Goal: Check status: Check status

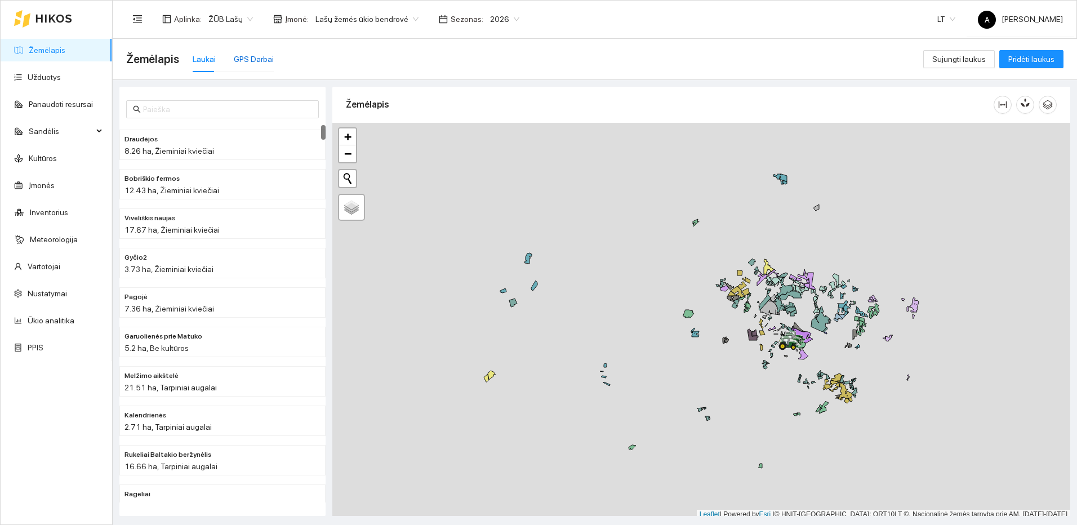
click at [248, 60] on div "GPS Darbai" at bounding box center [254, 59] width 40 height 12
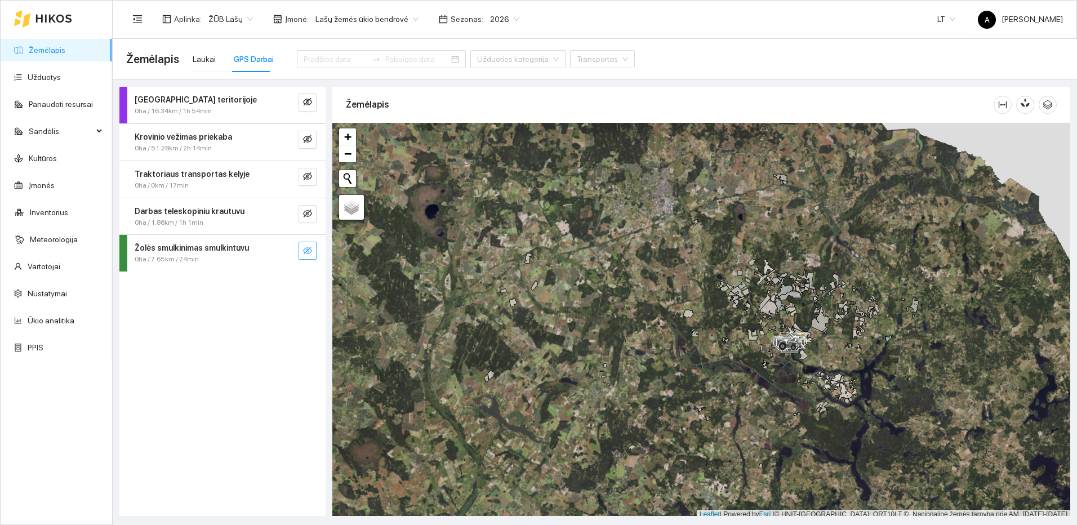
click at [309, 253] on icon "eye-invisible" at bounding box center [307, 251] width 9 height 8
click at [287, 251] on icon "search" at bounding box center [284, 250] width 9 height 9
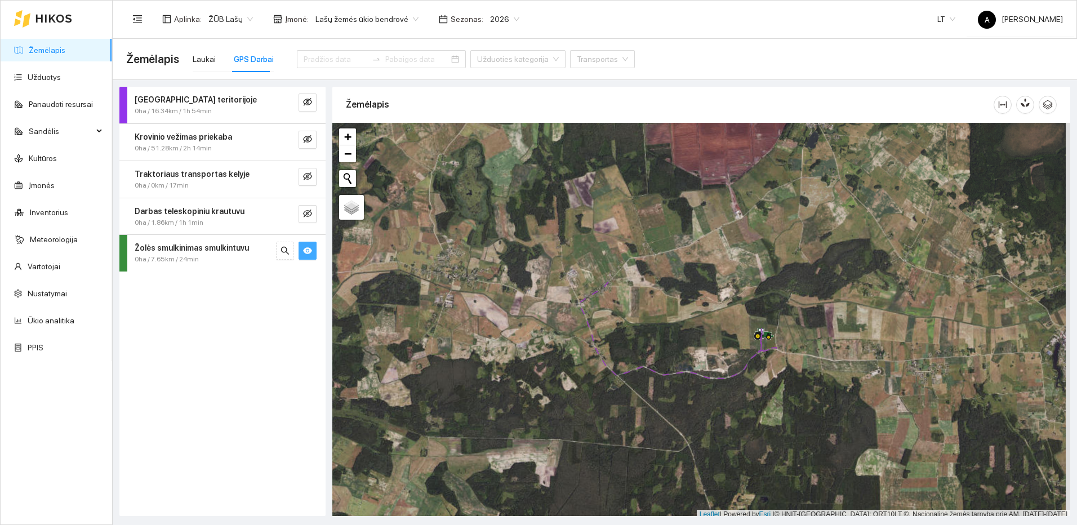
scroll to position [3, 0]
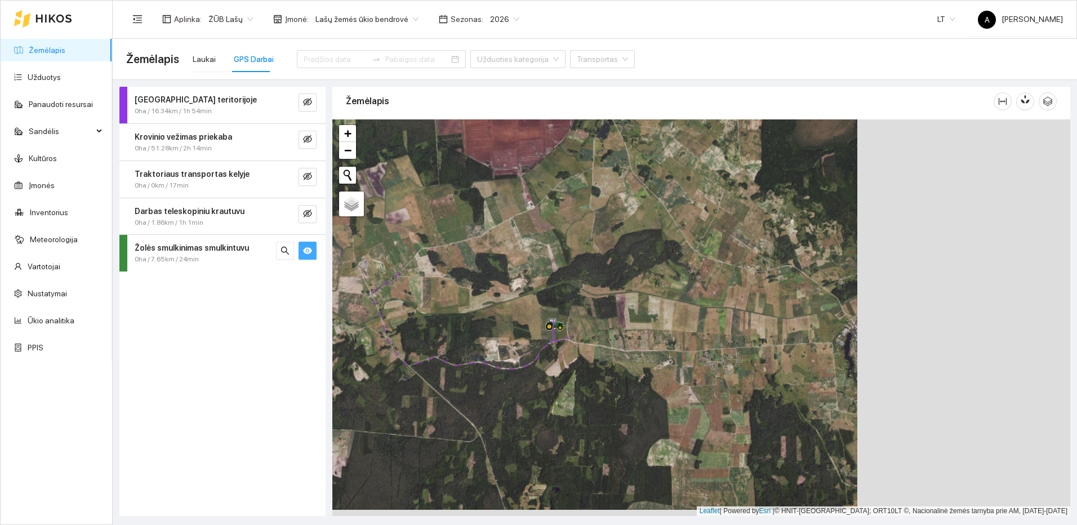
drag, startPoint x: 820, startPoint y: 358, endPoint x: 597, endPoint y: 353, distance: 223.0
click at [594, 357] on div at bounding box center [701, 317] width 738 height 396
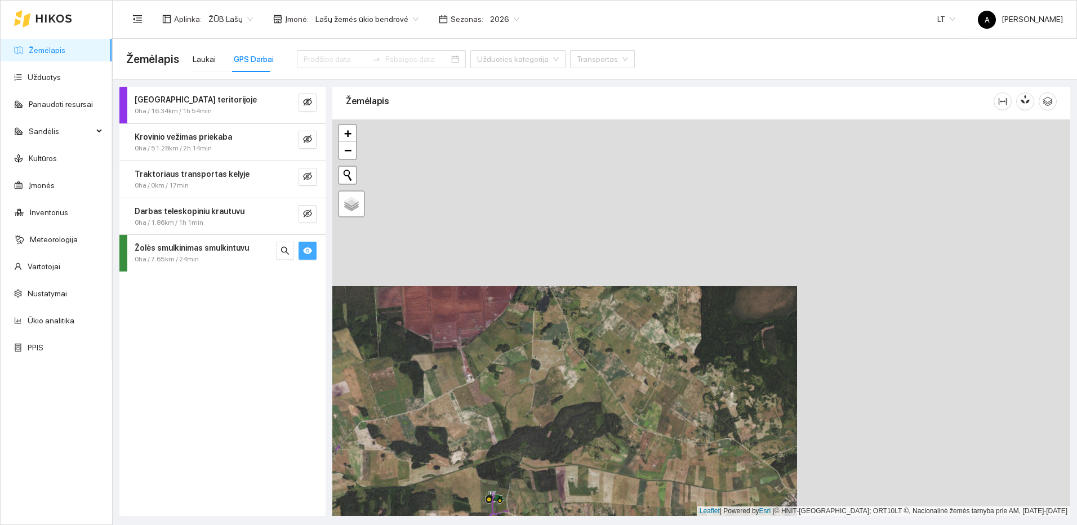
drag, startPoint x: 684, startPoint y: 297, endPoint x: 649, endPoint y: 420, distance: 128.2
click at [649, 420] on div at bounding box center [701, 317] width 738 height 396
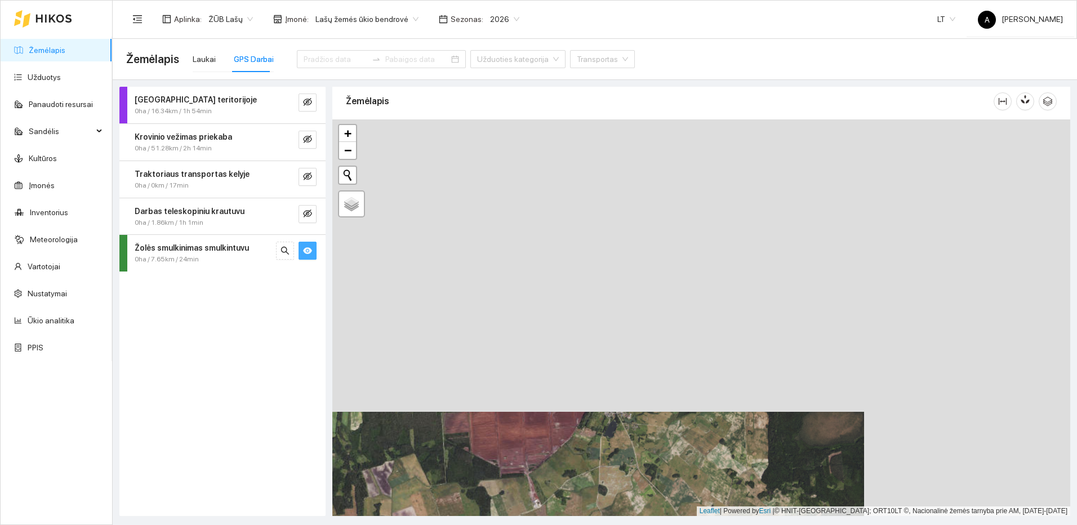
drag, startPoint x: 521, startPoint y: 352, endPoint x: 591, endPoint y: 486, distance: 150.3
click at [591, 486] on div at bounding box center [701, 317] width 738 height 396
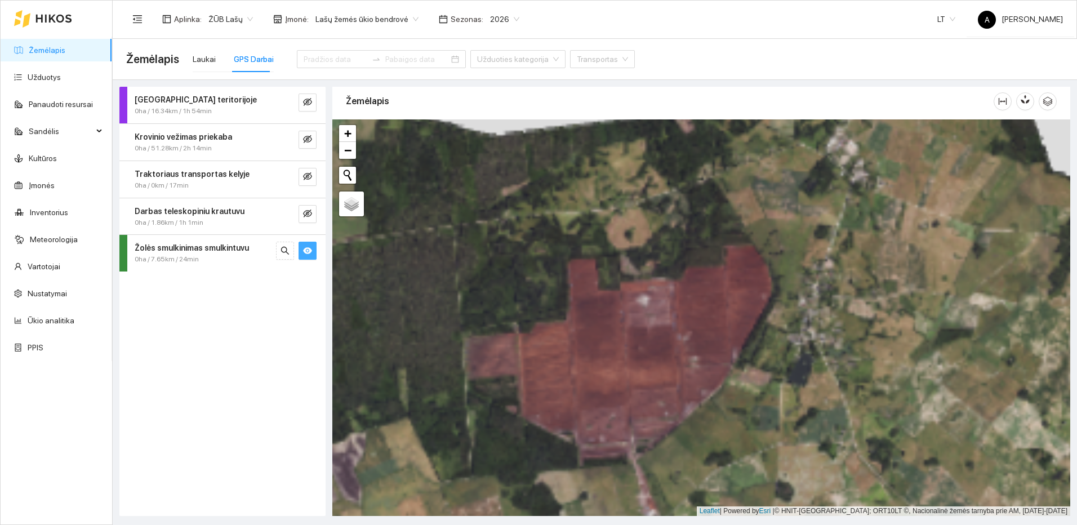
drag, startPoint x: 623, startPoint y: 466, endPoint x: 606, endPoint y: 372, distance: 95.6
click at [606, 372] on div at bounding box center [701, 317] width 738 height 396
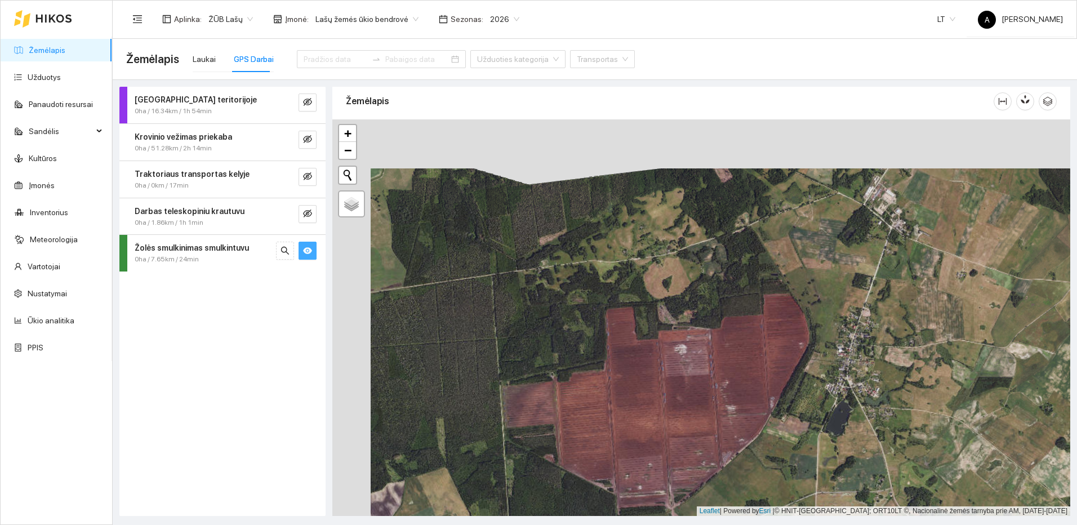
drag, startPoint x: 675, startPoint y: 320, endPoint x: 743, endPoint y: 409, distance: 111.9
click at [743, 409] on div at bounding box center [701, 317] width 738 height 396
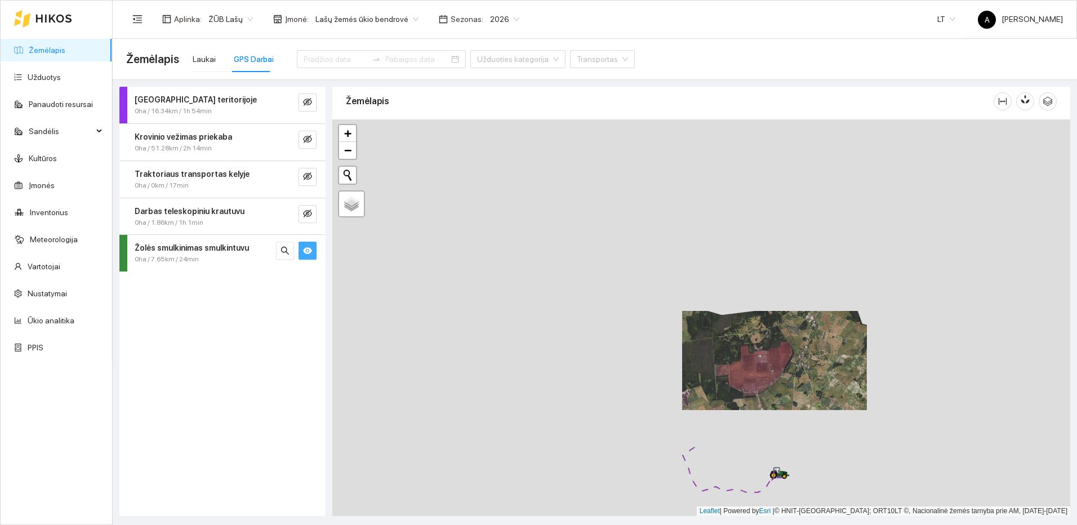
drag, startPoint x: 729, startPoint y: 449, endPoint x: 787, endPoint y: 352, distance: 113.7
click at [787, 352] on div at bounding box center [701, 317] width 738 height 396
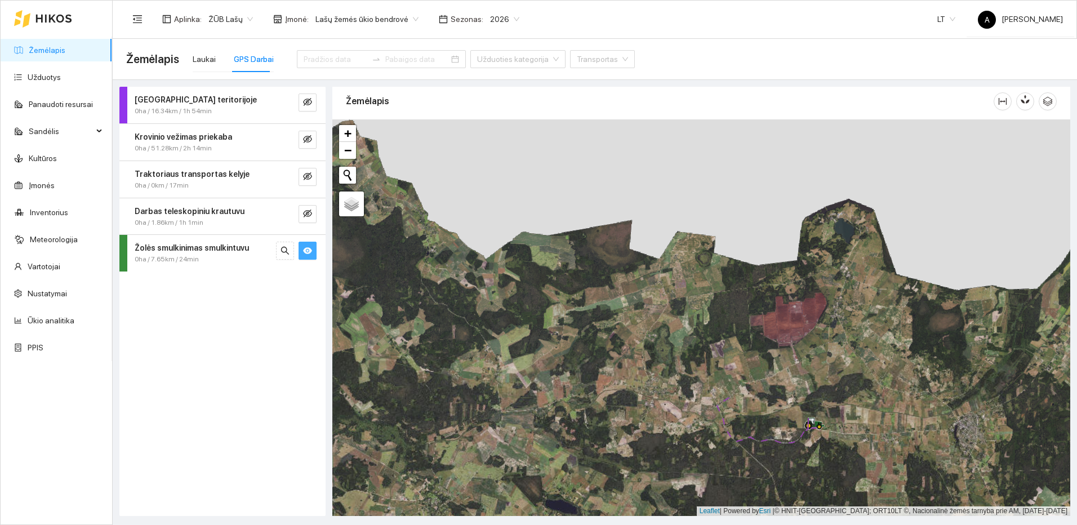
click at [308, 252] on icon "eye" at bounding box center [307, 250] width 9 height 9
click at [208, 57] on div "Laukai" at bounding box center [204, 59] width 23 height 12
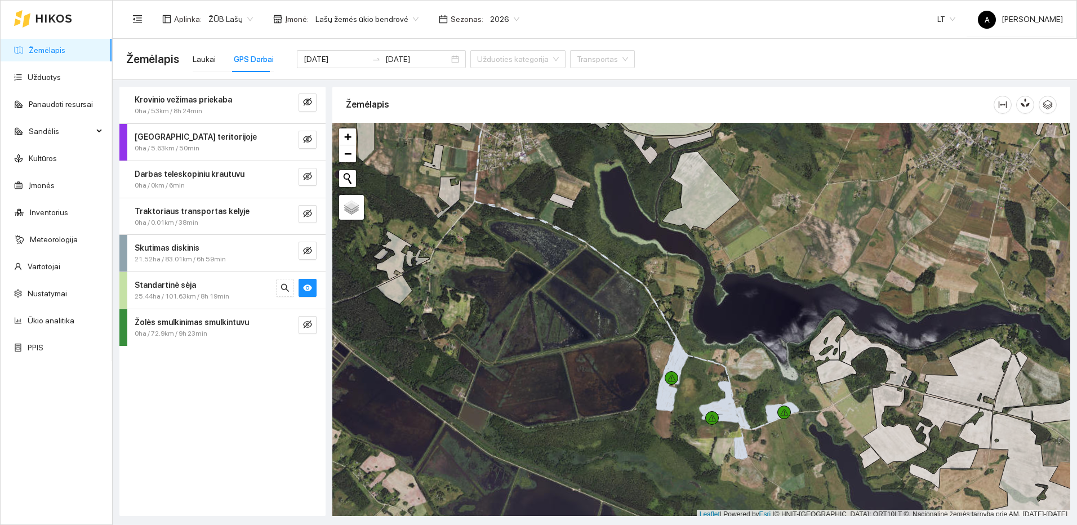
scroll to position [3, 0]
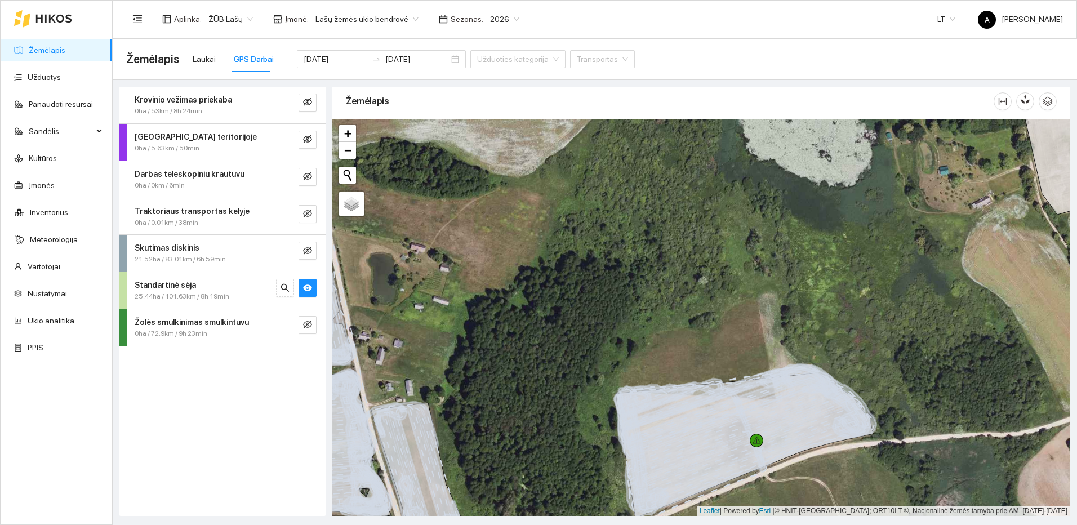
click at [215, 63] on div "Laukai GPS Darbai" at bounding box center [233, 59] width 81 height 26
click at [208, 60] on div "Laukai" at bounding box center [204, 59] width 23 height 12
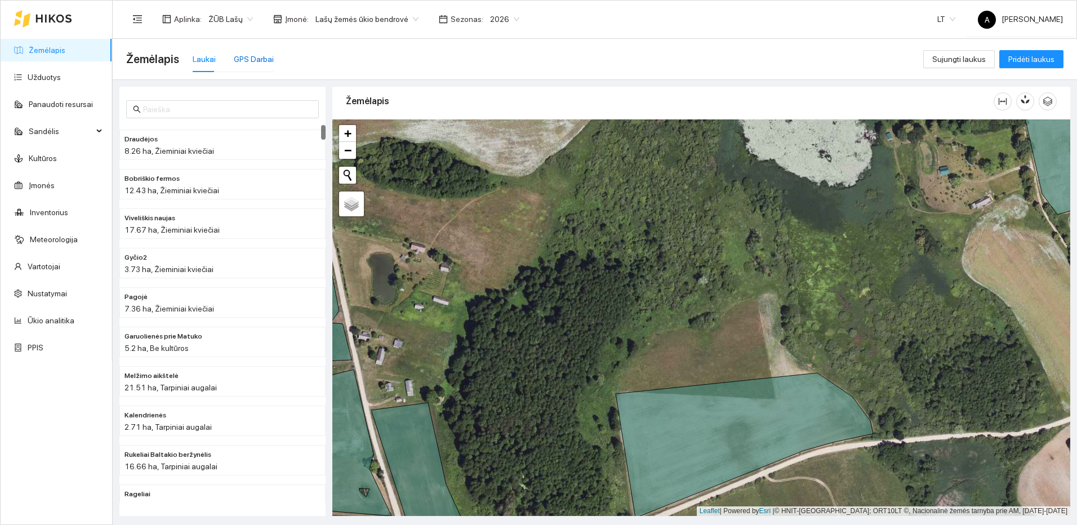
click at [247, 62] on div "GPS Darbai" at bounding box center [254, 59] width 40 height 12
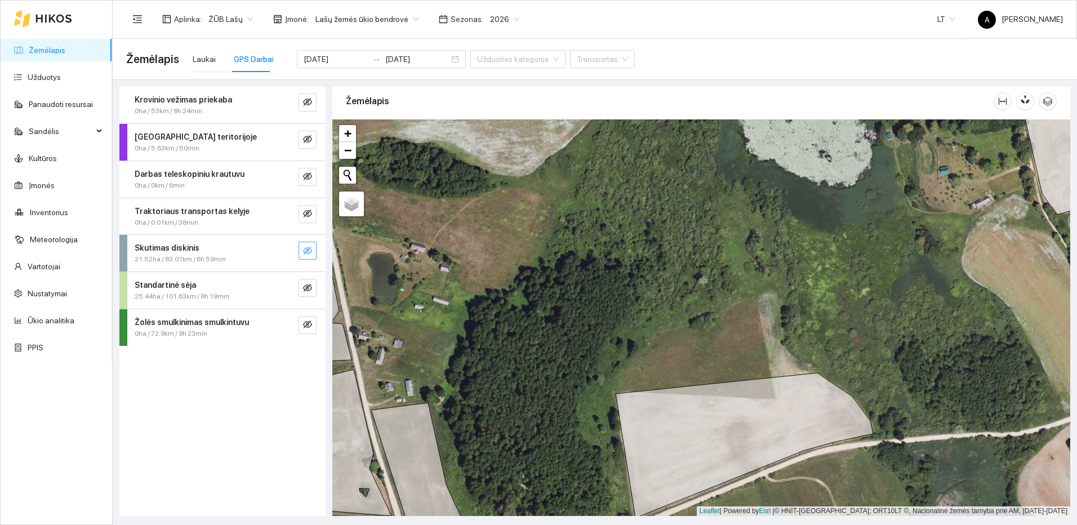
click at [311, 247] on icon "eye-invisible" at bounding box center [307, 250] width 9 height 9
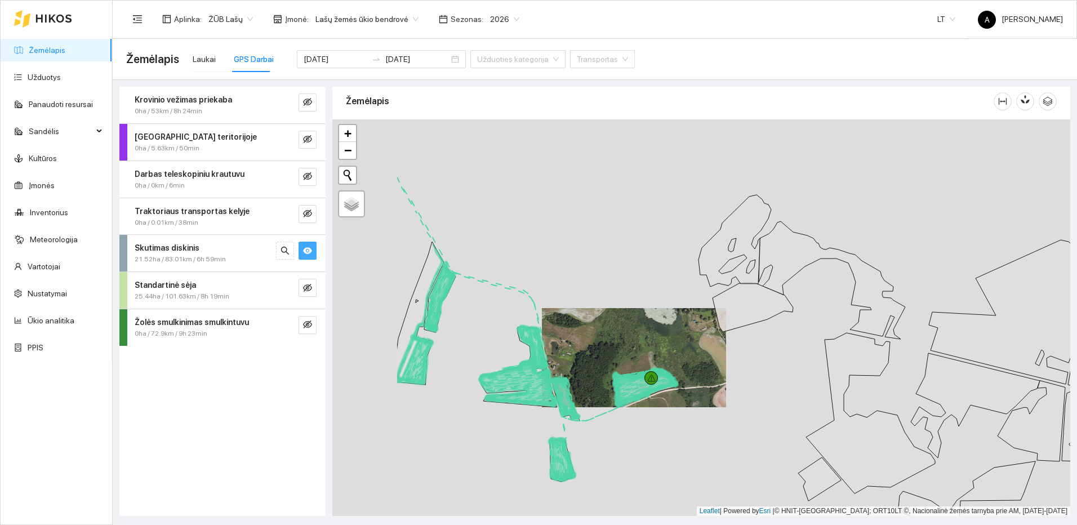
drag, startPoint x: 432, startPoint y: 341, endPoint x: 575, endPoint y: 350, distance: 143.3
click at [571, 350] on div at bounding box center [701, 317] width 738 height 396
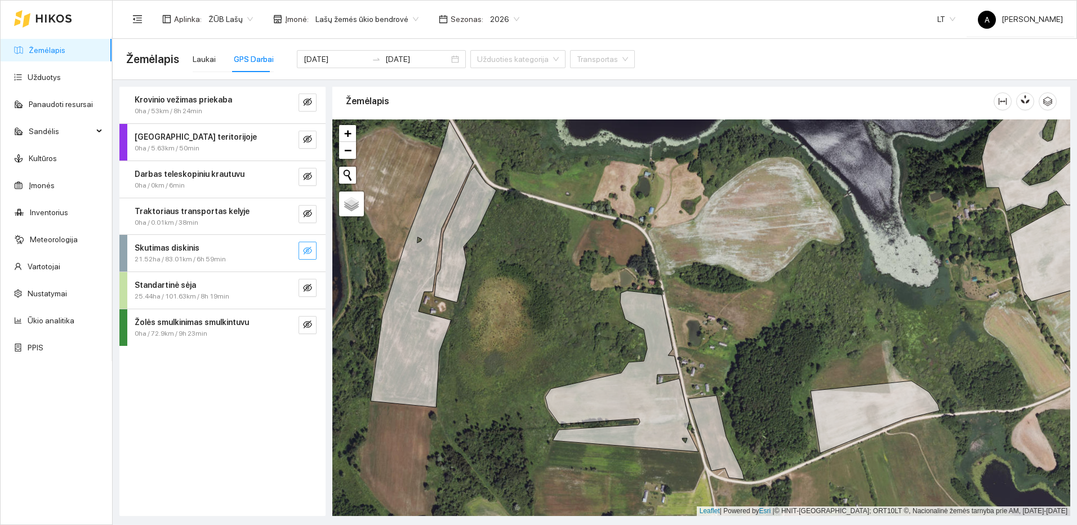
click at [46, 46] on link "Žemėlapis" at bounding box center [47, 50] width 37 height 9
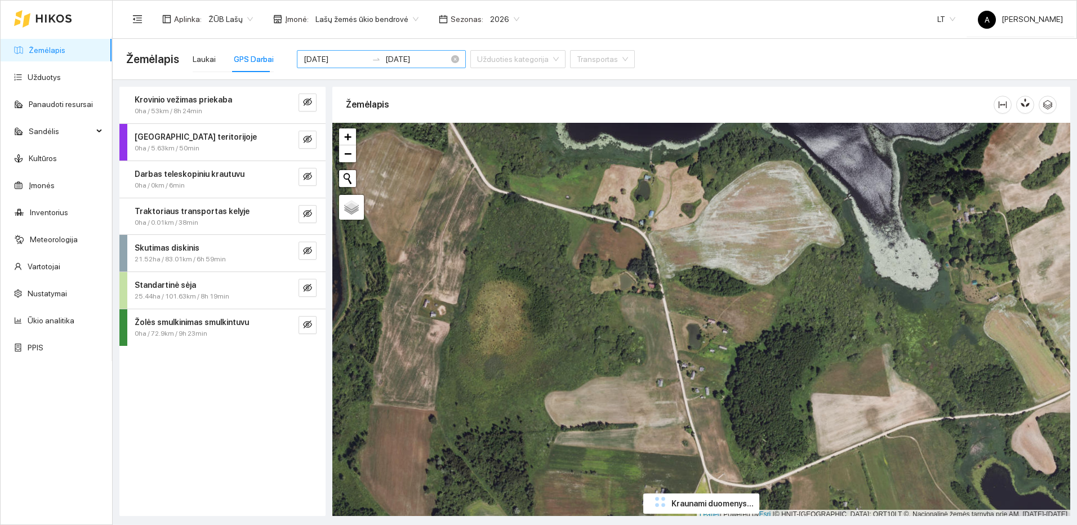
click at [326, 57] on input "[DATE]" at bounding box center [335, 59] width 64 height 12
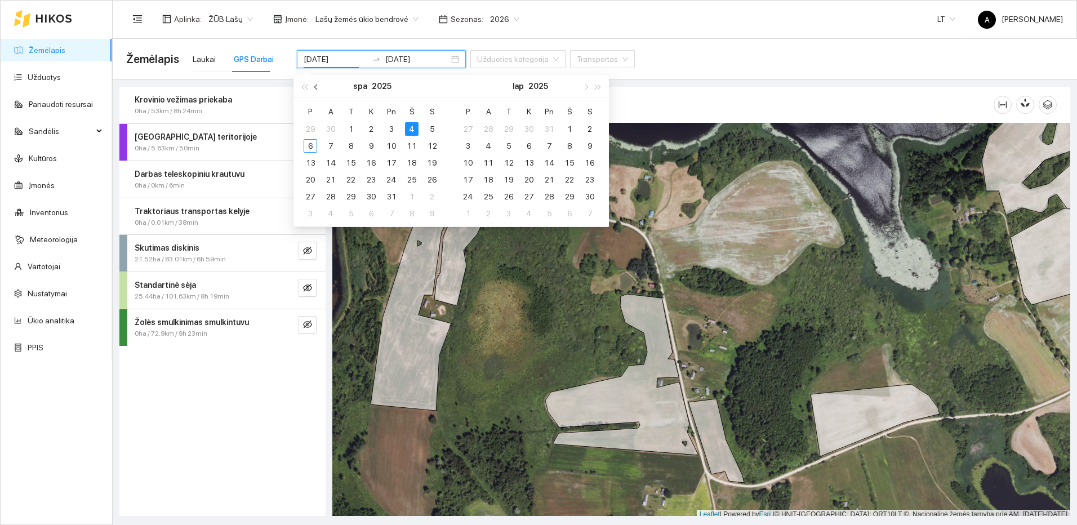
click at [315, 86] on span "button" at bounding box center [317, 87] width 6 height 6
type input "[DATE]"
click at [310, 145] on div "8" at bounding box center [310, 146] width 14 height 14
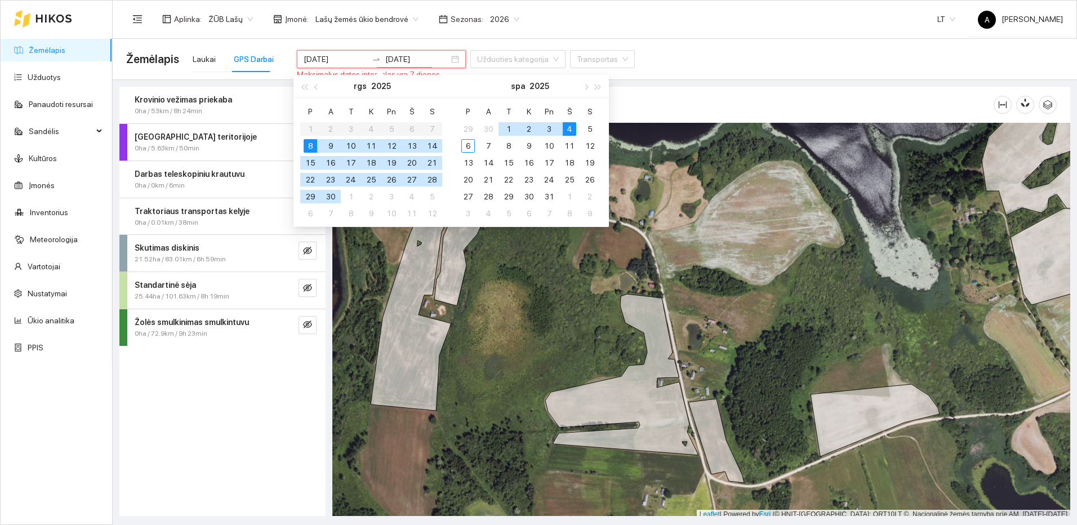
click at [310, 145] on div "8" at bounding box center [310, 146] width 14 height 14
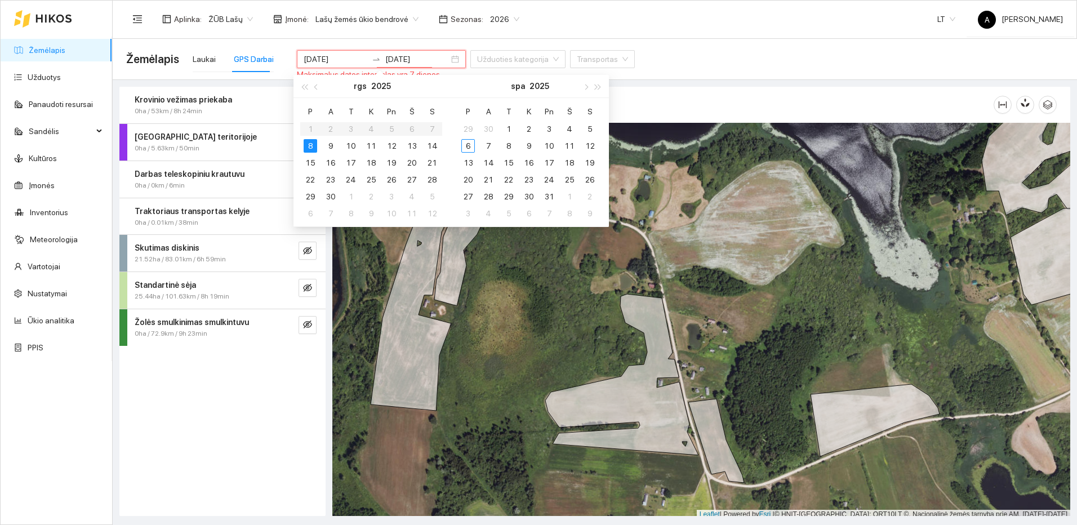
type input "[DATE]"
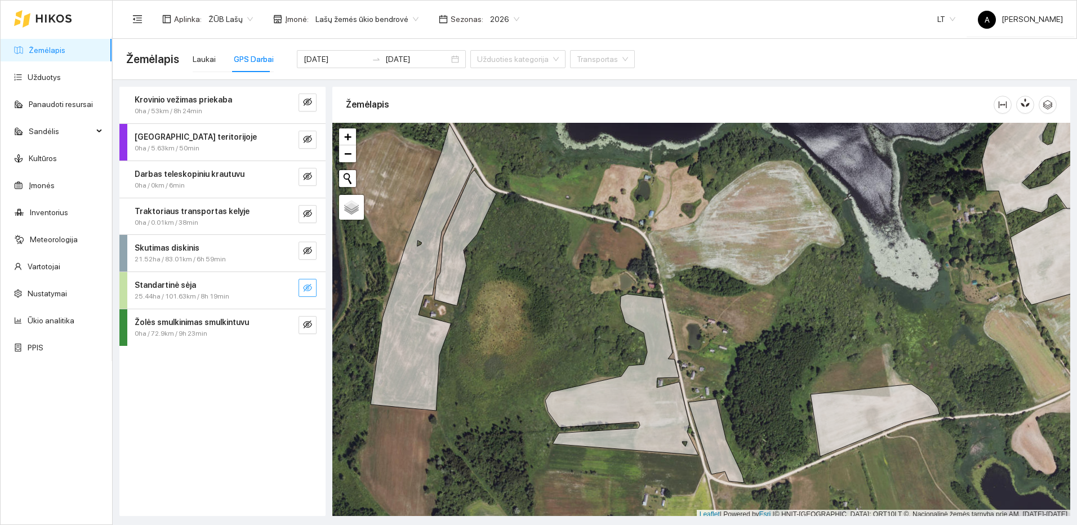
click at [312, 285] on button "button" at bounding box center [307, 288] width 18 height 18
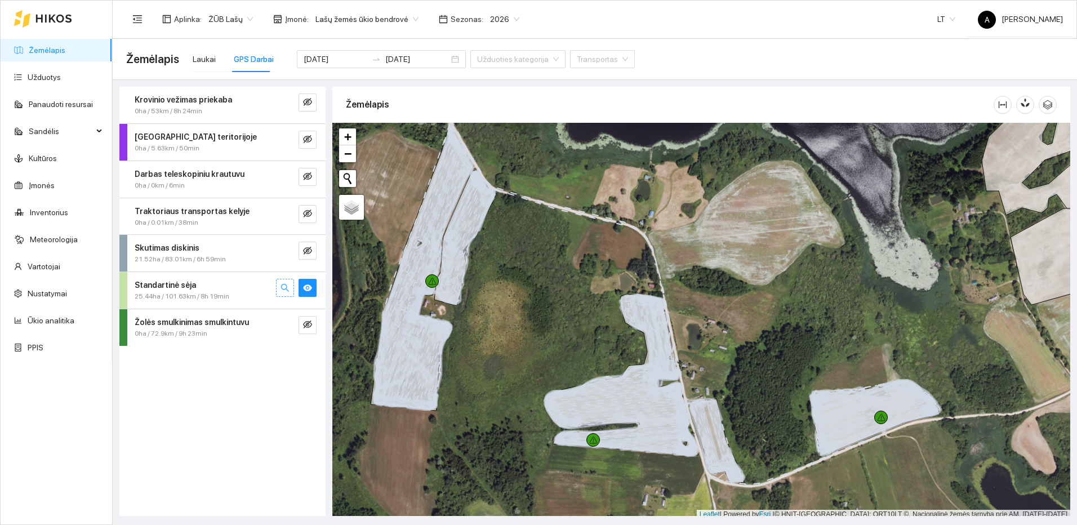
click at [282, 285] on icon "search" at bounding box center [285, 287] width 8 height 8
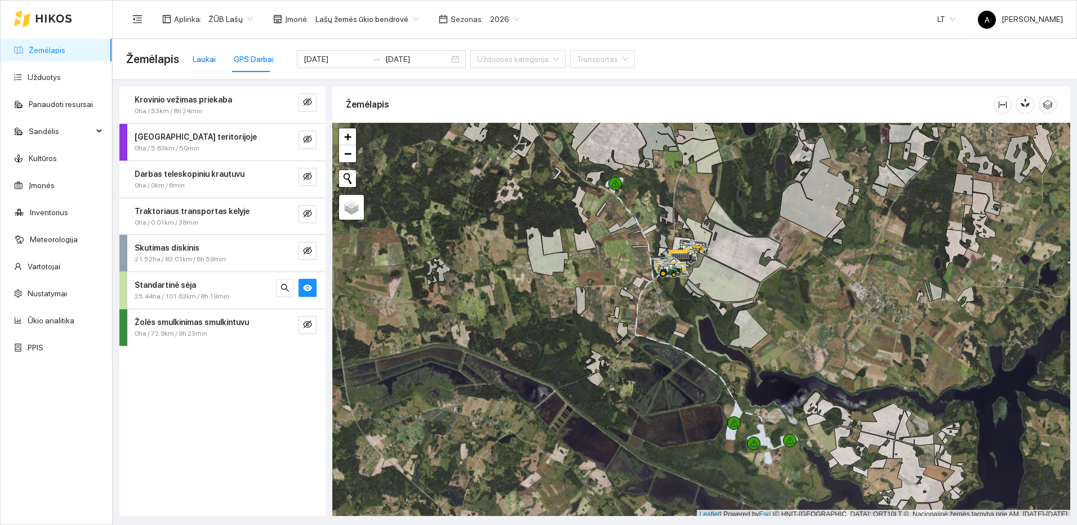
click at [208, 59] on div "Laukai" at bounding box center [204, 59] width 23 height 12
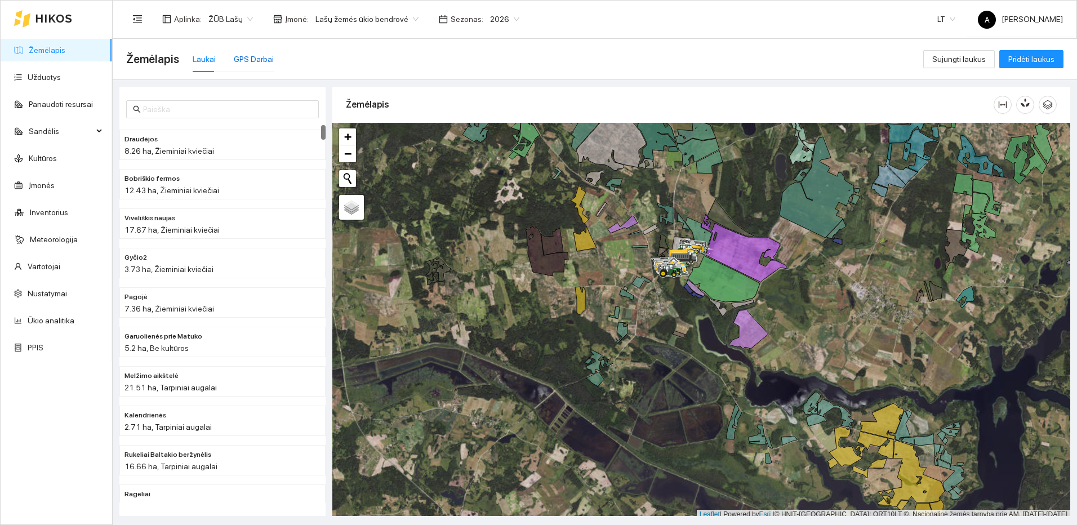
click at [239, 57] on div "GPS Darbai" at bounding box center [254, 59] width 40 height 12
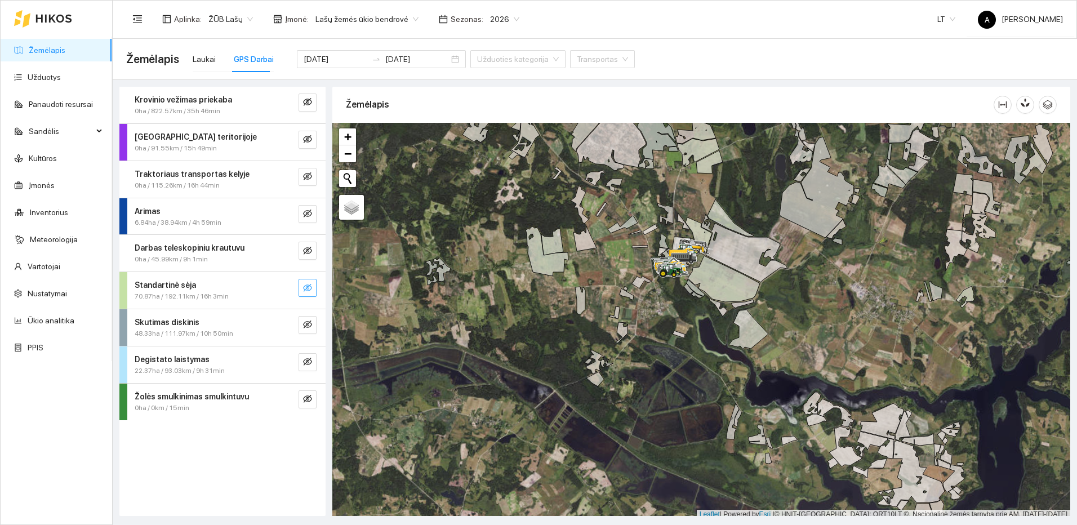
click at [311, 283] on icon "eye-invisible" at bounding box center [307, 287] width 9 height 9
click at [312, 176] on button "button" at bounding box center [307, 177] width 18 height 18
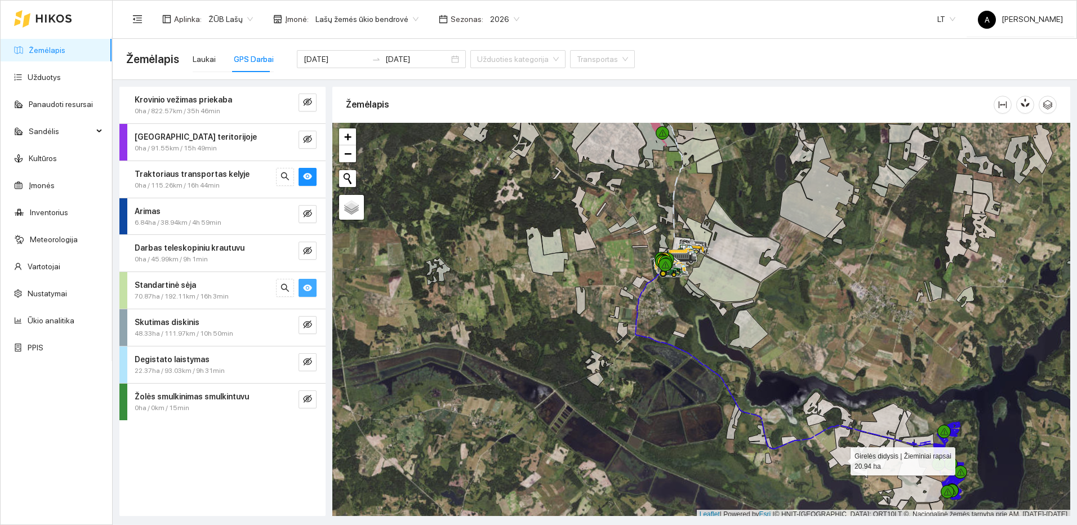
scroll to position [3, 0]
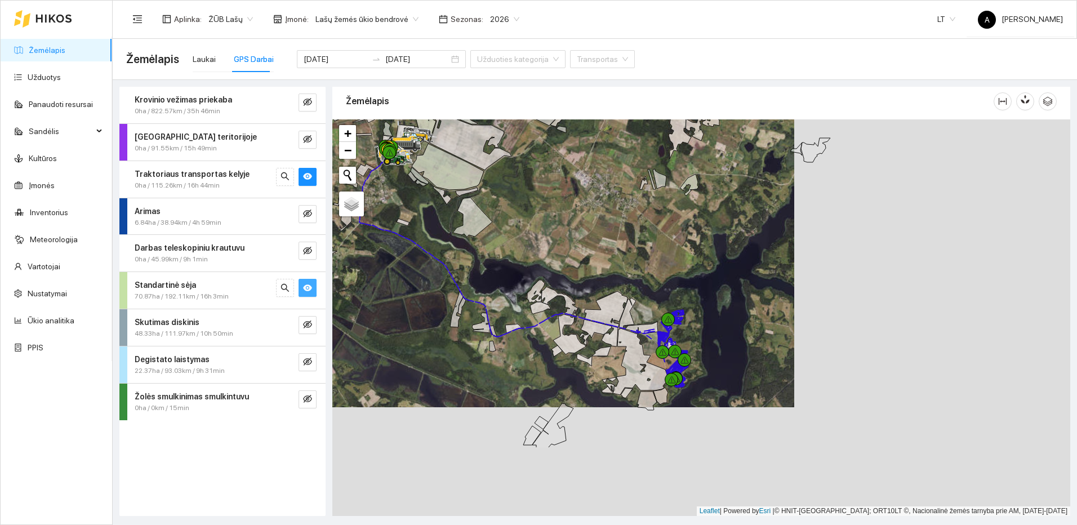
drag, startPoint x: 840, startPoint y: 458, endPoint x: 517, endPoint y: 321, distance: 350.4
click at [553, 321] on icon at bounding box center [569, 334] width 33 height 40
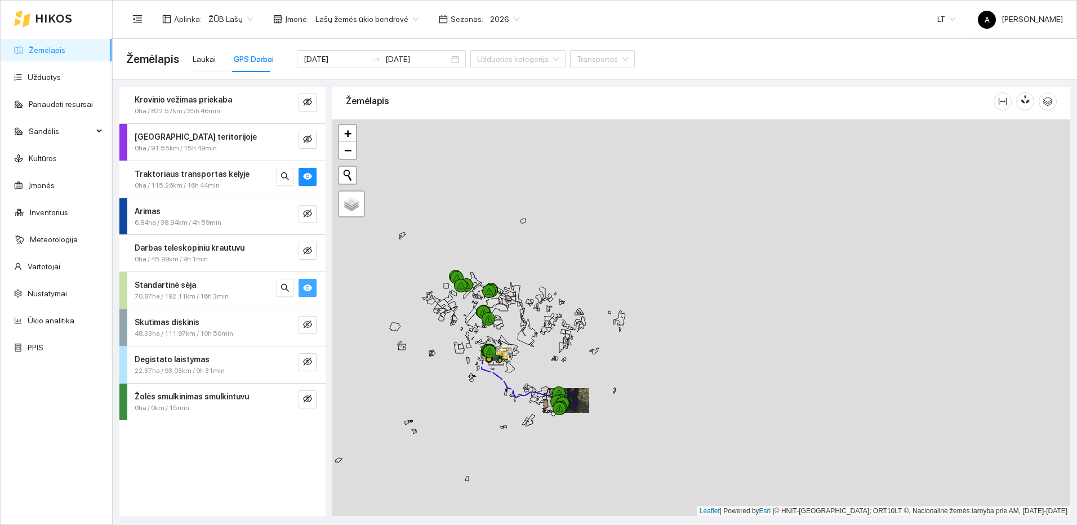
drag, startPoint x: 497, startPoint y: 361, endPoint x: 497, endPoint y: 379, distance: 17.5
click at [497, 379] on div at bounding box center [701, 317] width 738 height 396
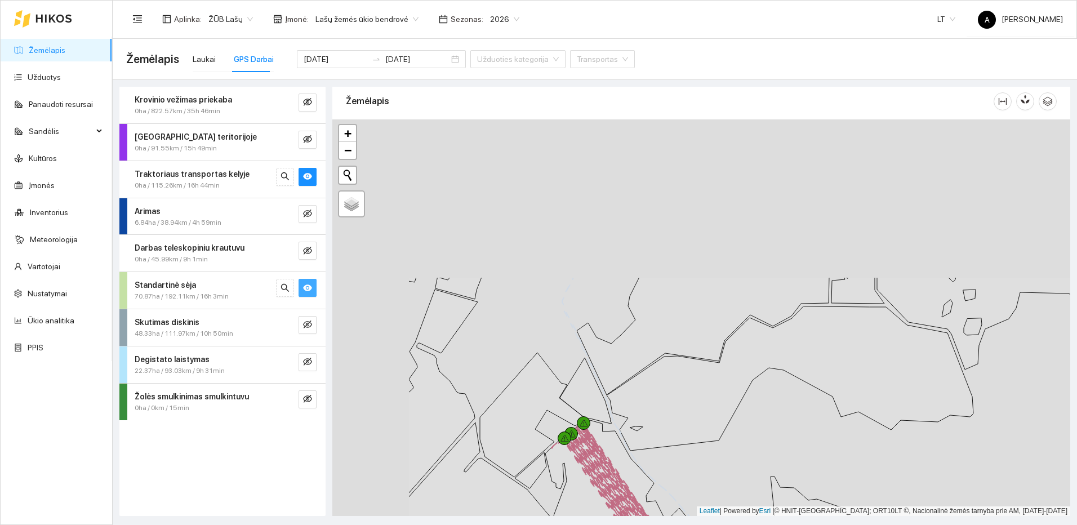
drag, startPoint x: 567, startPoint y: 273, endPoint x: 717, endPoint y: 471, distance: 248.3
click at [717, 471] on div at bounding box center [701, 317] width 738 height 396
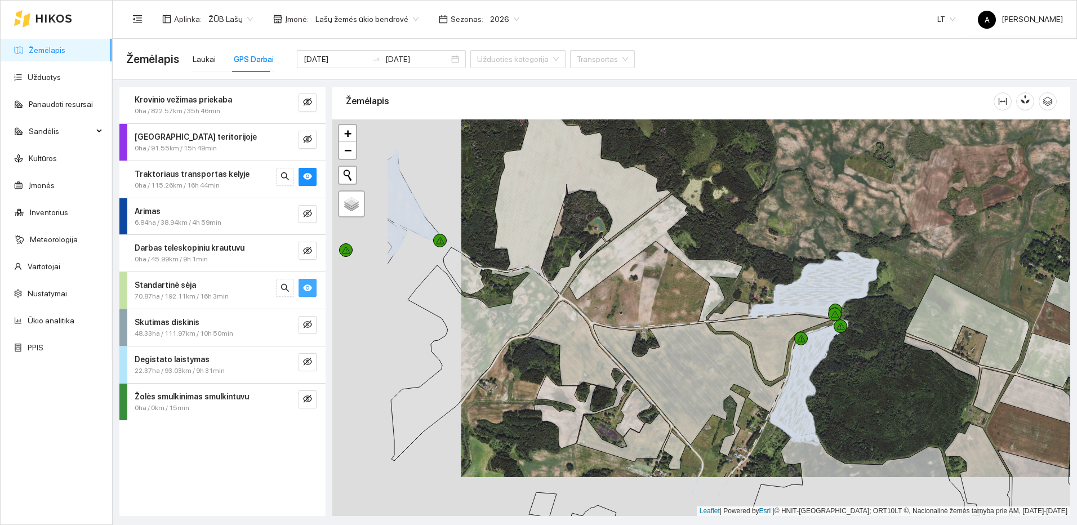
drag, startPoint x: 631, startPoint y: 406, endPoint x: 773, endPoint y: 373, distance: 145.6
click at [773, 373] on icon at bounding box center [770, 348] width 124 height 68
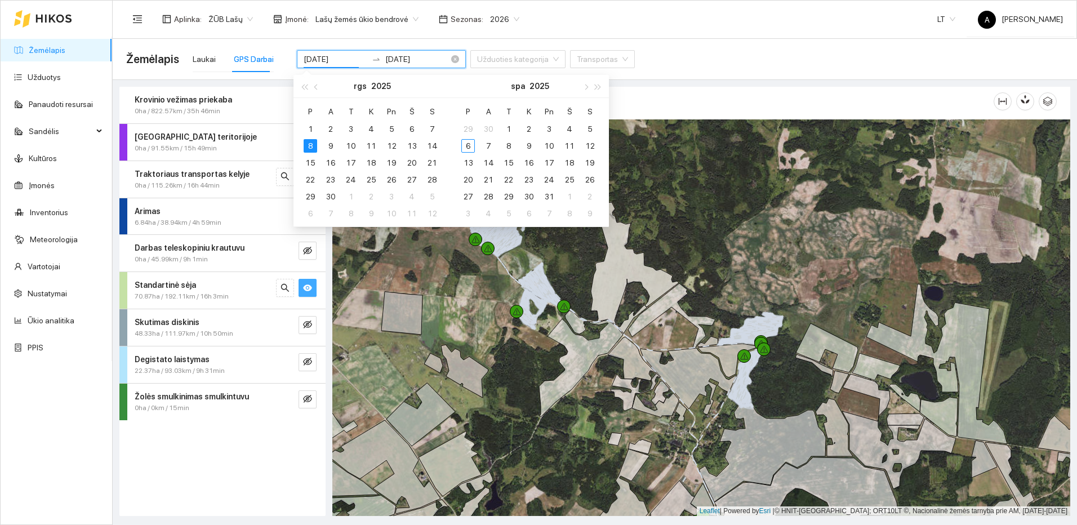
click at [343, 62] on input "[DATE]" at bounding box center [335, 59] width 64 height 12
type input "[DATE]"
click at [330, 142] on div "9" at bounding box center [331, 146] width 14 height 14
click at [329, 142] on div "9" at bounding box center [331, 146] width 14 height 14
type input "[DATE]"
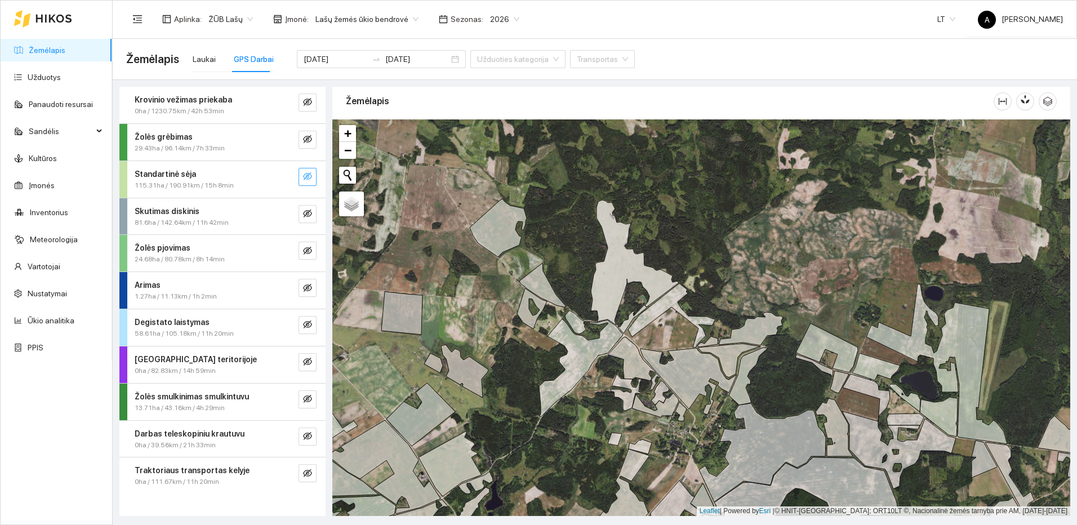
click at [305, 176] on icon "eye-invisible" at bounding box center [307, 176] width 9 height 9
click at [309, 475] on icon "eye-invisible" at bounding box center [307, 472] width 9 height 9
click at [283, 171] on button "button" at bounding box center [285, 177] width 18 height 18
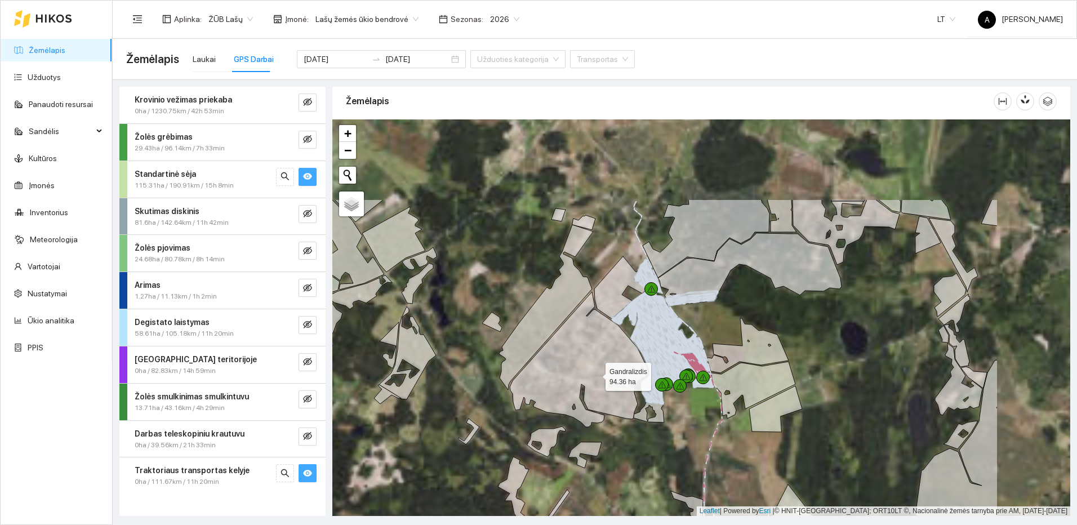
drag, startPoint x: 748, startPoint y: 252, endPoint x: 599, endPoint y: 372, distance: 191.0
click at [600, 372] on icon at bounding box center [579, 359] width 139 height 135
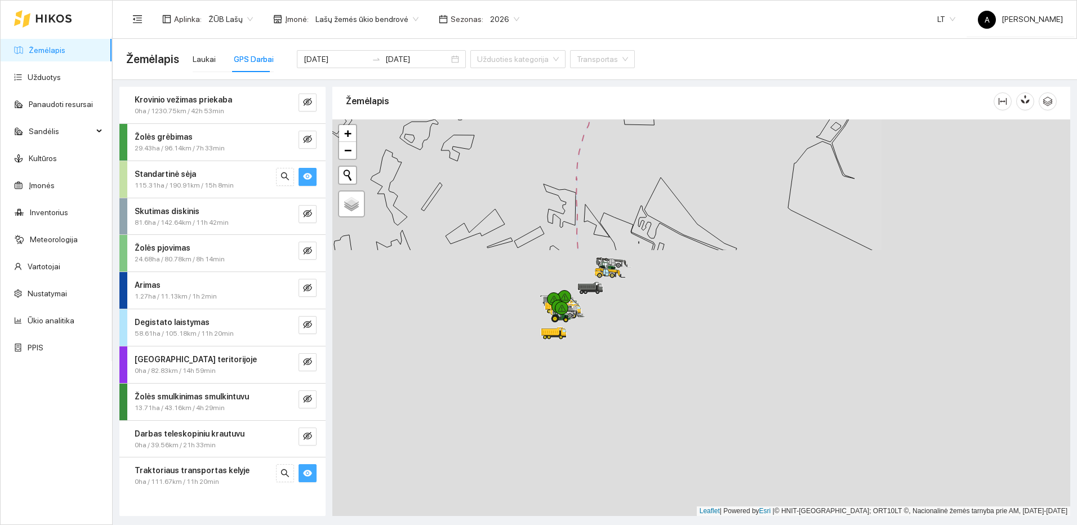
drag, startPoint x: 831, startPoint y: 325, endPoint x: 622, endPoint y: 127, distance: 287.6
click at [602, 99] on div "Žemėlapis" at bounding box center [701, 297] width 738 height 429
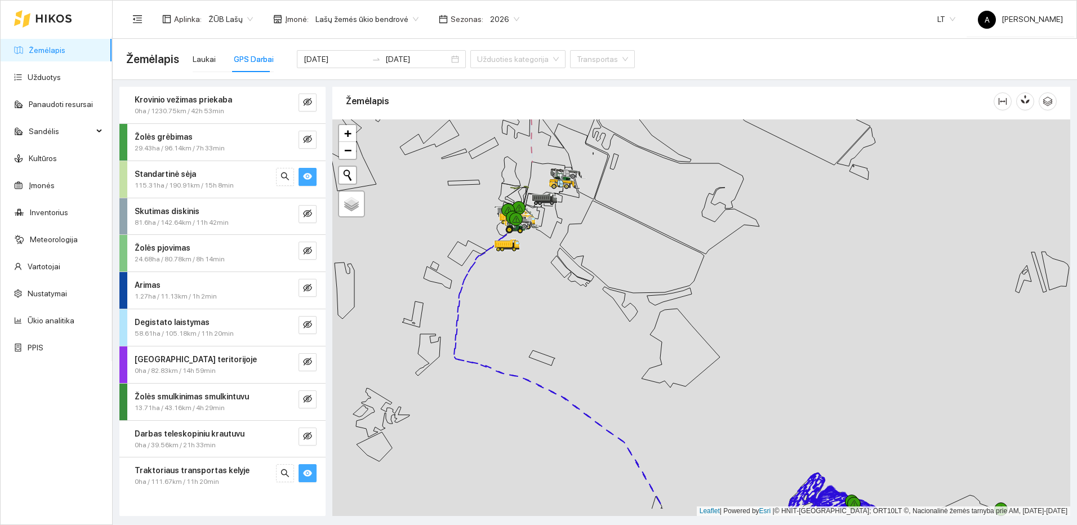
drag, startPoint x: 792, startPoint y: 441, endPoint x: 579, endPoint y: 128, distance: 378.5
click at [579, 128] on div at bounding box center [701, 317] width 738 height 396
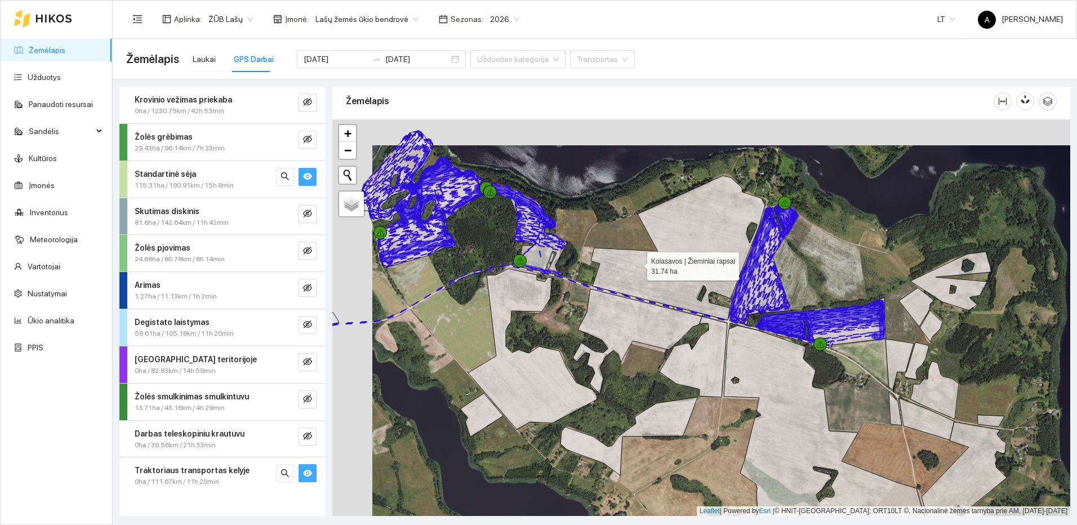
drag, startPoint x: 587, startPoint y: 232, endPoint x: 677, endPoint y: 291, distance: 107.4
click at [677, 290] on icon at bounding box center [678, 248] width 174 height 144
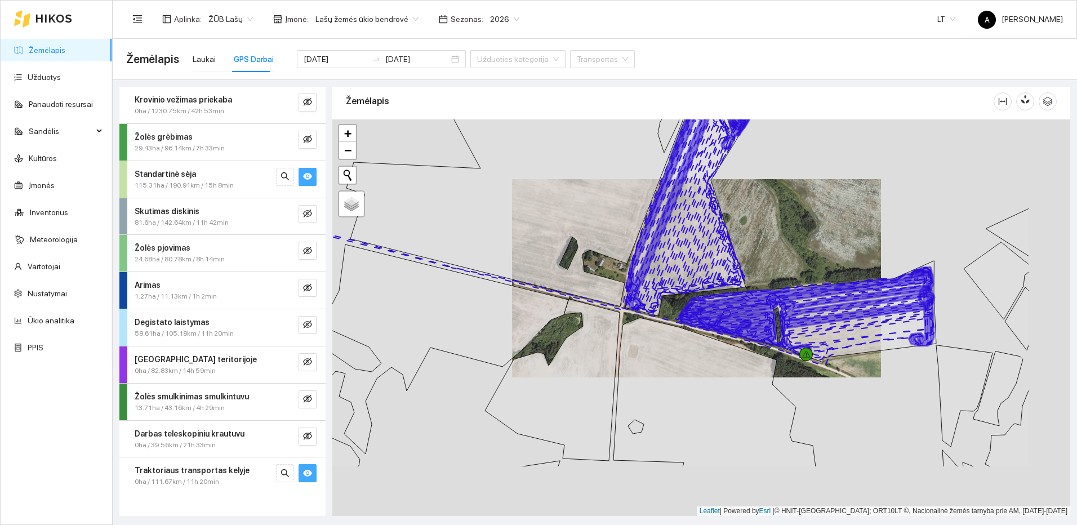
drag, startPoint x: 908, startPoint y: 388, endPoint x: 824, endPoint y: 328, distance: 103.0
click at [824, 328] on div at bounding box center [701, 317] width 738 height 396
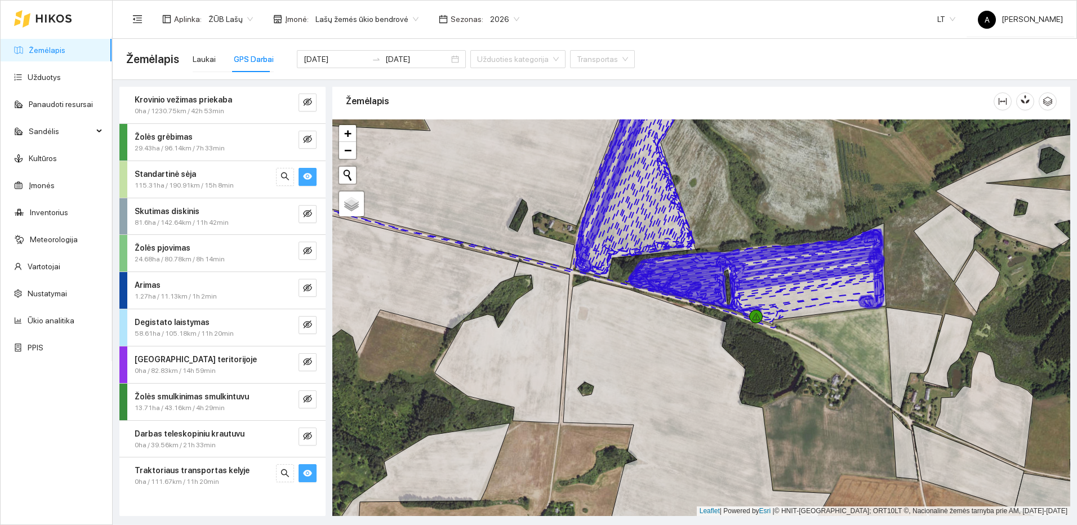
drag, startPoint x: 725, startPoint y: 183, endPoint x: 601, endPoint y: 446, distance: 290.4
click at [601, 446] on div at bounding box center [701, 317] width 738 height 396
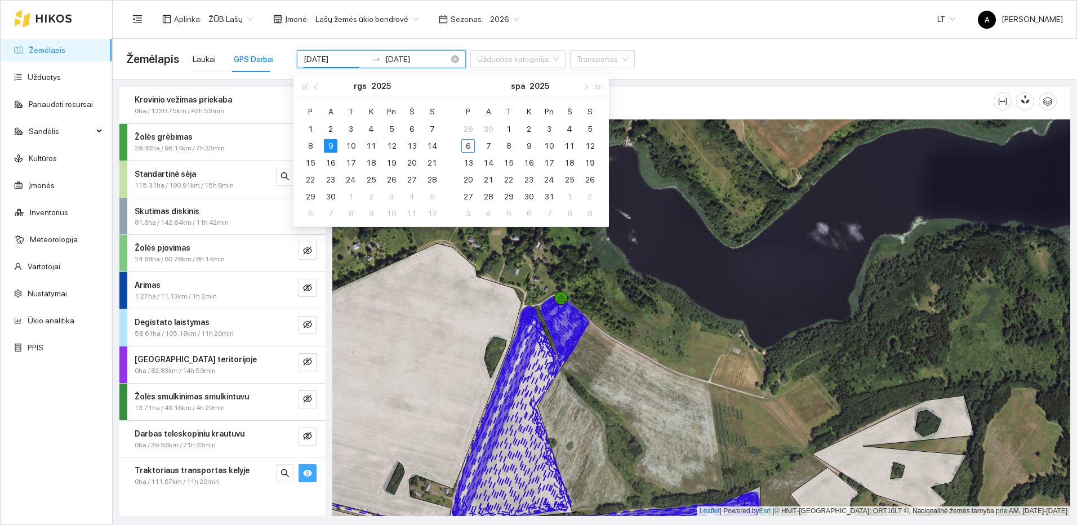
drag, startPoint x: 334, startPoint y: 59, endPoint x: 343, endPoint y: 61, distance: 8.7
click at [343, 61] on input "[DATE]" at bounding box center [335, 59] width 64 height 12
type input "[DATE]"
click at [356, 142] on div "10" at bounding box center [351, 146] width 14 height 14
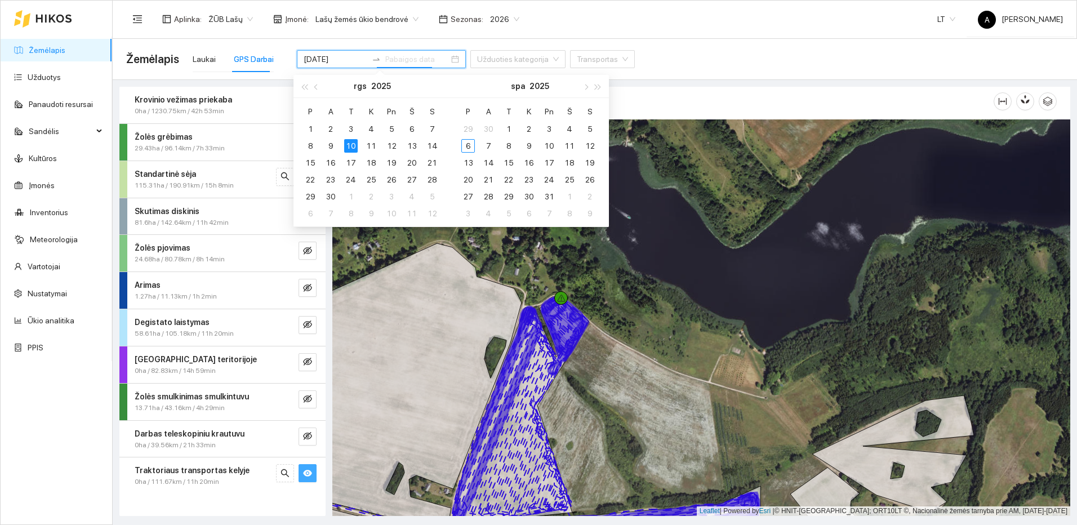
type input "[DATE]"
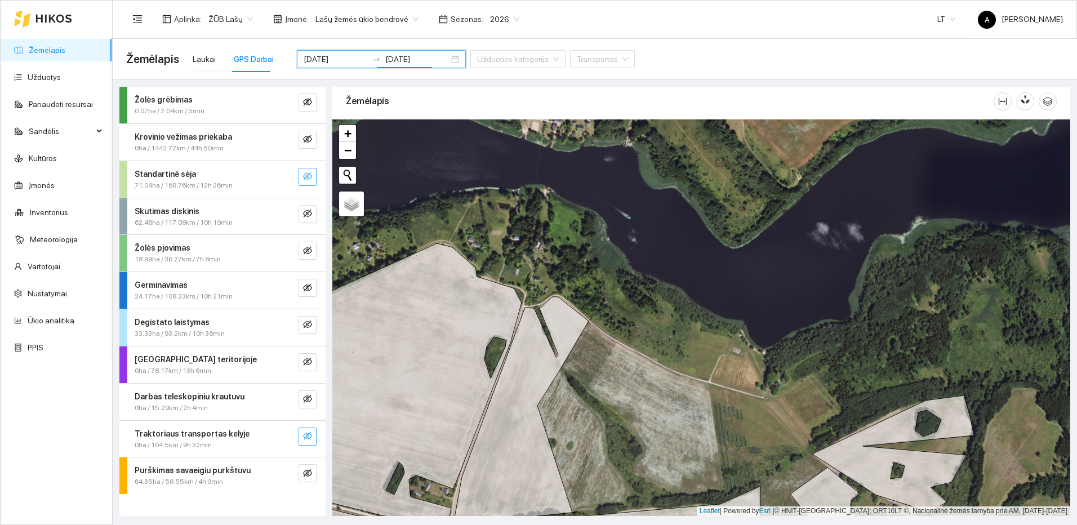
click at [305, 176] on icon "eye-invisible" at bounding box center [307, 176] width 9 height 9
click at [289, 177] on button "button" at bounding box center [285, 177] width 18 height 18
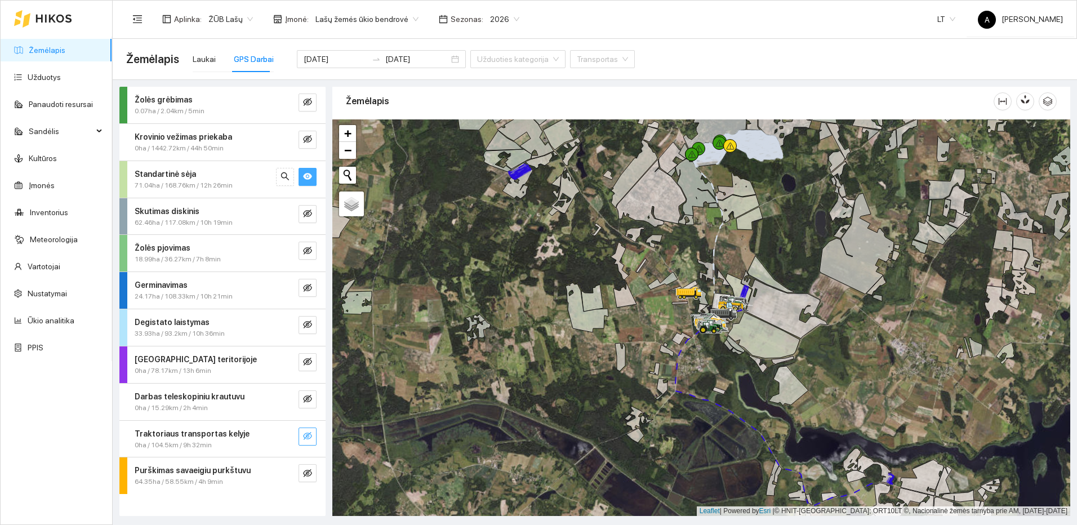
click at [303, 441] on span "eye-invisible" at bounding box center [307, 436] width 9 height 11
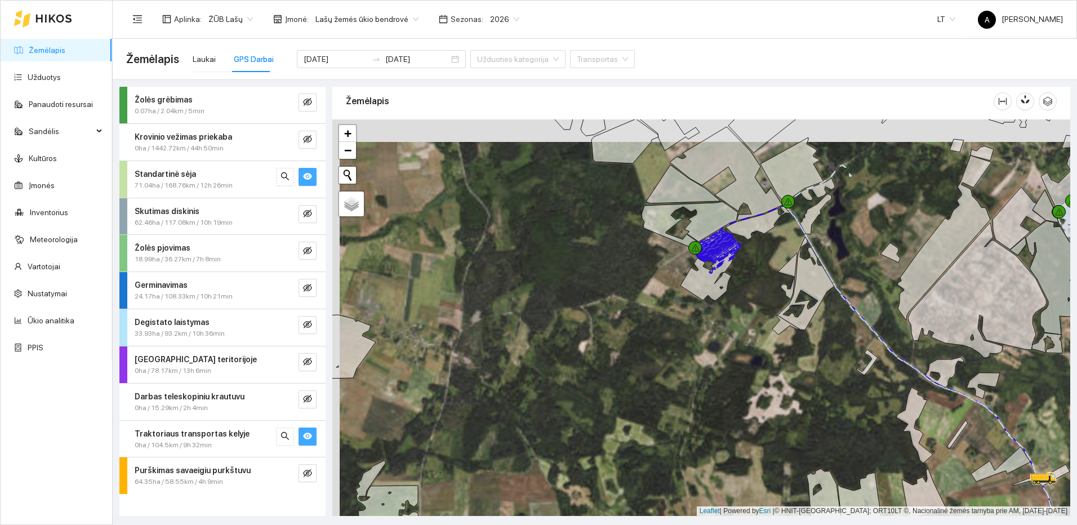
drag, startPoint x: 931, startPoint y: 431, endPoint x: 686, endPoint y: 267, distance: 294.7
click at [686, 267] on div at bounding box center [701, 317] width 738 height 396
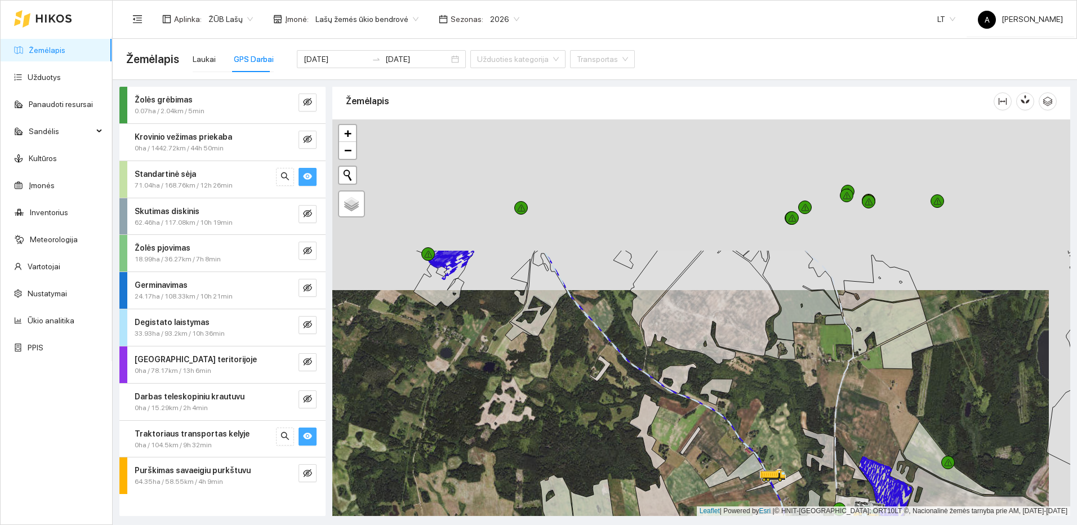
drag, startPoint x: 761, startPoint y: 231, endPoint x: 730, endPoint y: 416, distance: 187.3
click at [740, 428] on div at bounding box center [701, 317] width 738 height 396
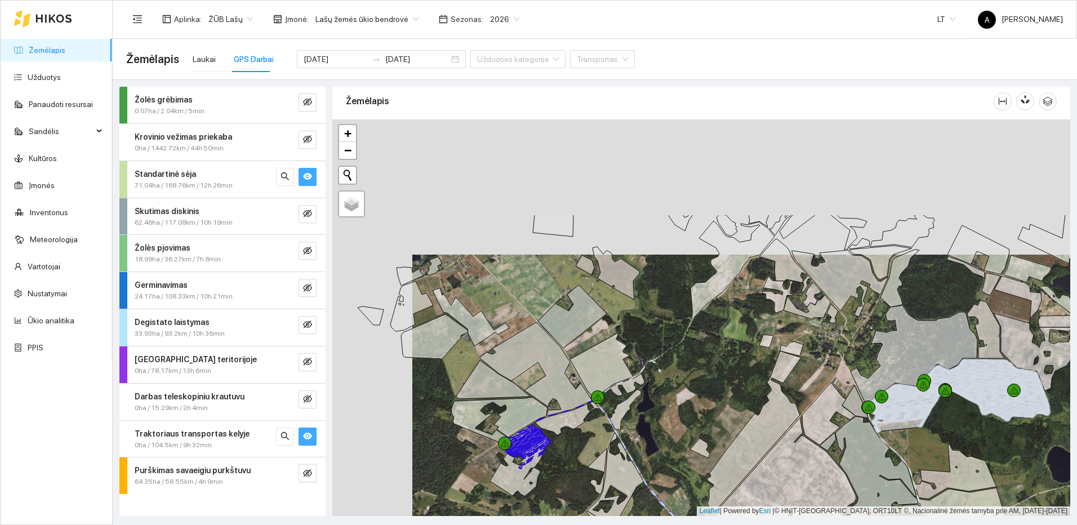
click at [696, 370] on div at bounding box center [701, 317] width 738 height 396
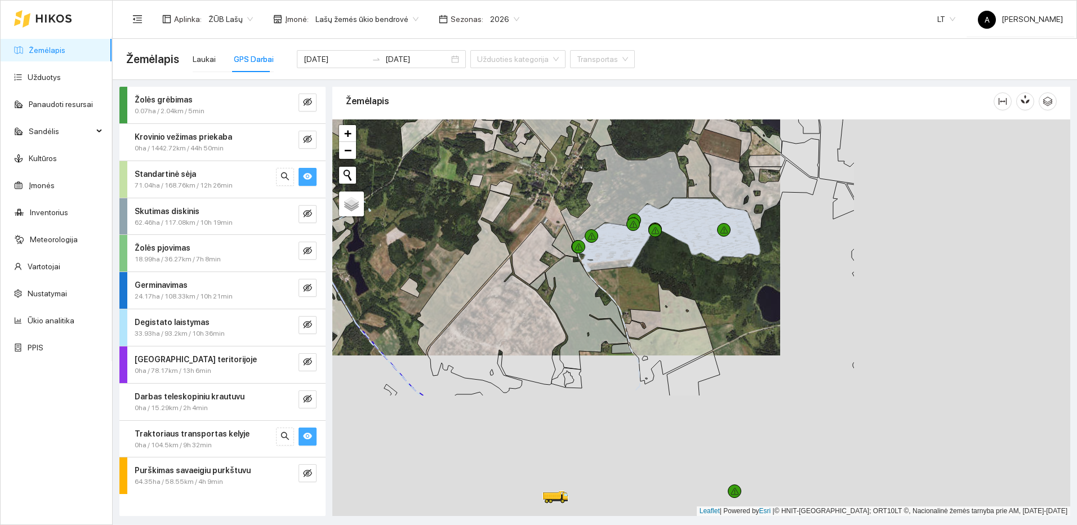
drag, startPoint x: 779, startPoint y: 368, endPoint x: 527, endPoint y: 292, distance: 262.7
click at [528, 284] on icon at bounding box center [538, 253] width 53 height 62
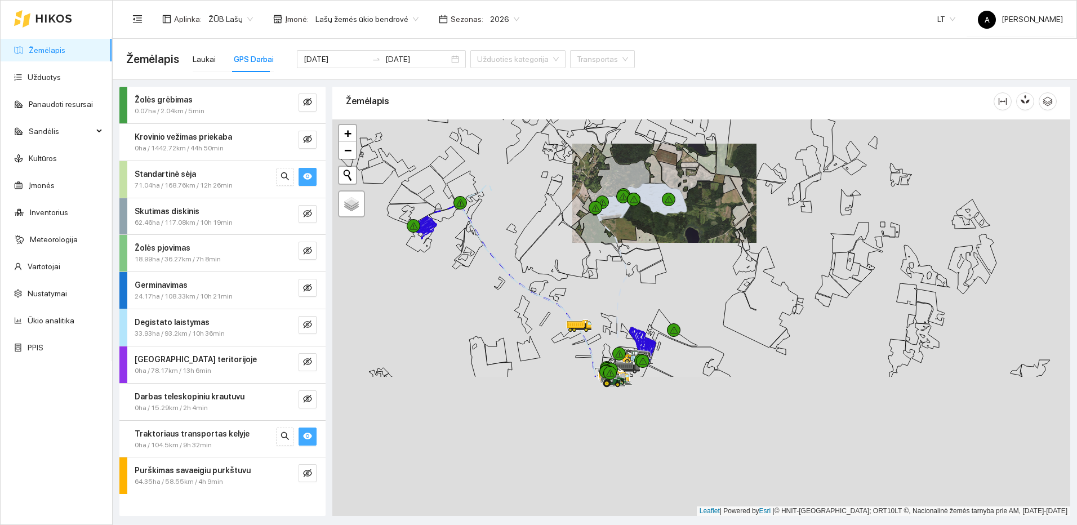
drag, startPoint x: 636, startPoint y: 410, endPoint x: 666, endPoint y: 245, distance: 167.0
click at [666, 245] on div at bounding box center [701, 317] width 738 height 396
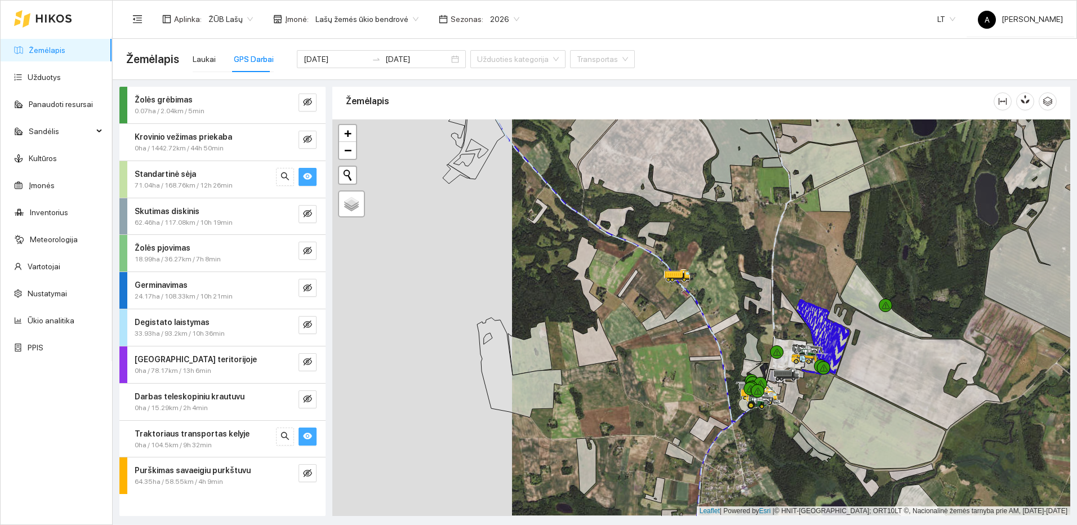
drag, startPoint x: 417, startPoint y: 356, endPoint x: 649, endPoint y: 358, distance: 231.4
click at [618, 356] on icon at bounding box center [595, 342] width 46 height 50
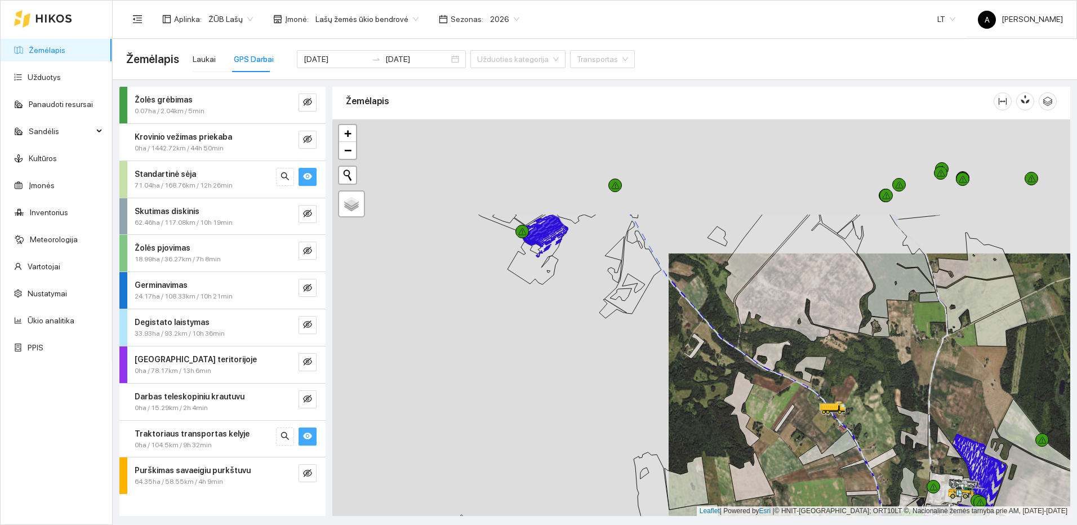
drag, startPoint x: 667, startPoint y: 294, endPoint x: 769, endPoint y: 432, distance: 171.8
click at [769, 432] on div at bounding box center [701, 317] width 738 height 396
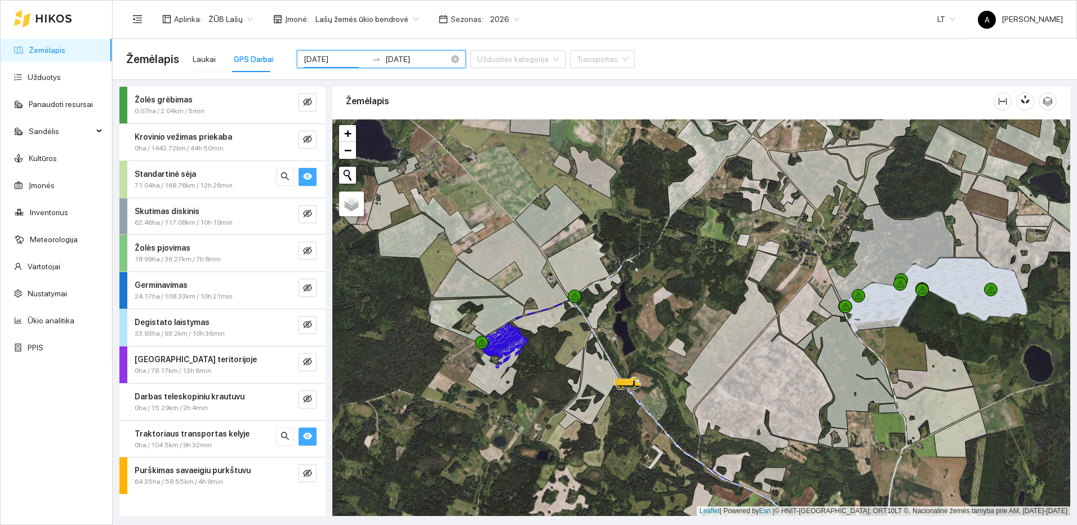
click at [340, 55] on input "[DATE]" at bounding box center [335, 59] width 64 height 12
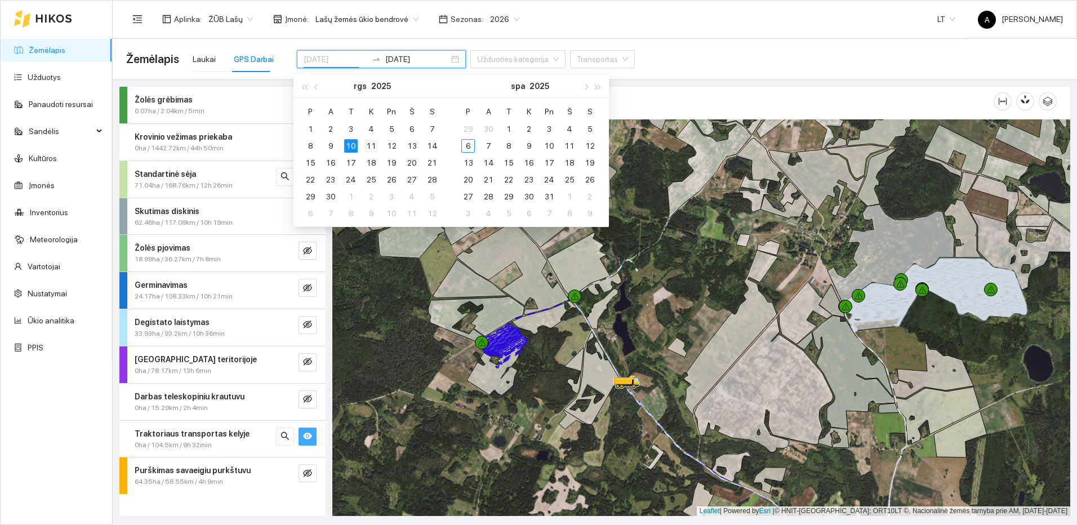
type input "[DATE]"
click at [372, 144] on div "11" at bounding box center [371, 146] width 14 height 14
type input "[DATE]"
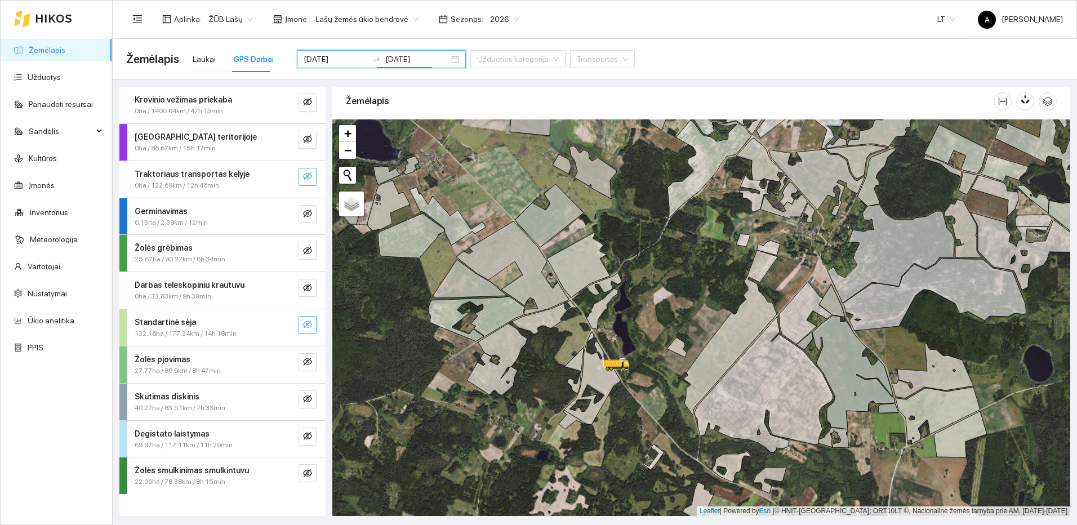
click at [314, 324] on button "button" at bounding box center [307, 325] width 18 height 18
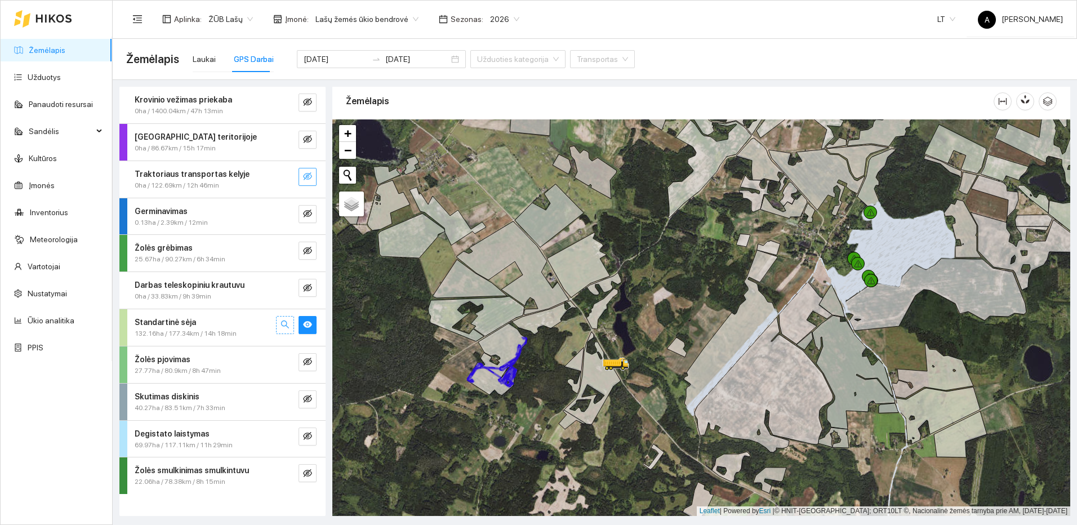
click at [287, 324] on icon "search" at bounding box center [284, 324] width 9 height 9
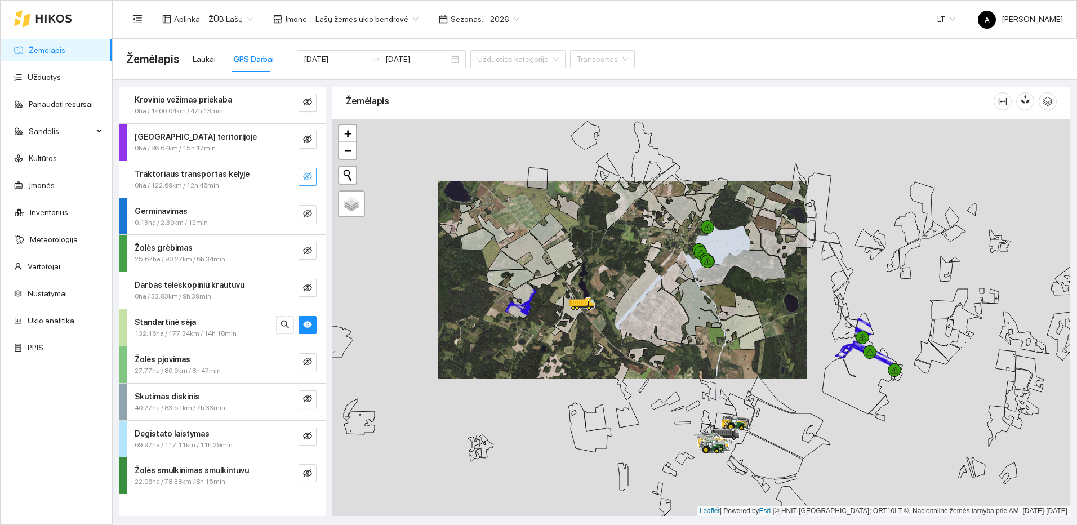
click at [306, 175] on icon "eye-invisible" at bounding box center [307, 176] width 9 height 9
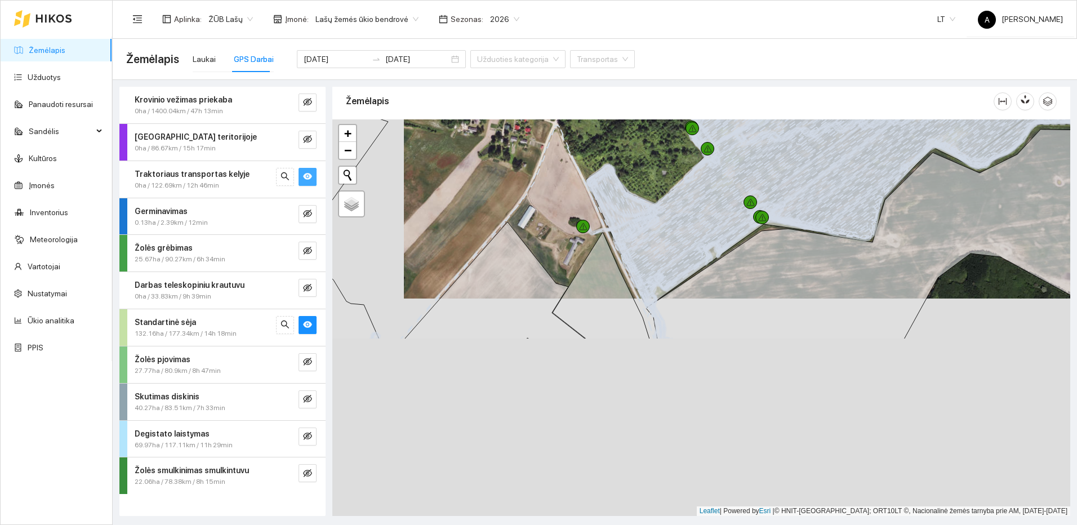
drag, startPoint x: 558, startPoint y: 430, endPoint x: 629, endPoint y: 212, distance: 228.8
click at [629, 212] on icon at bounding box center [628, 252] width 92 height 176
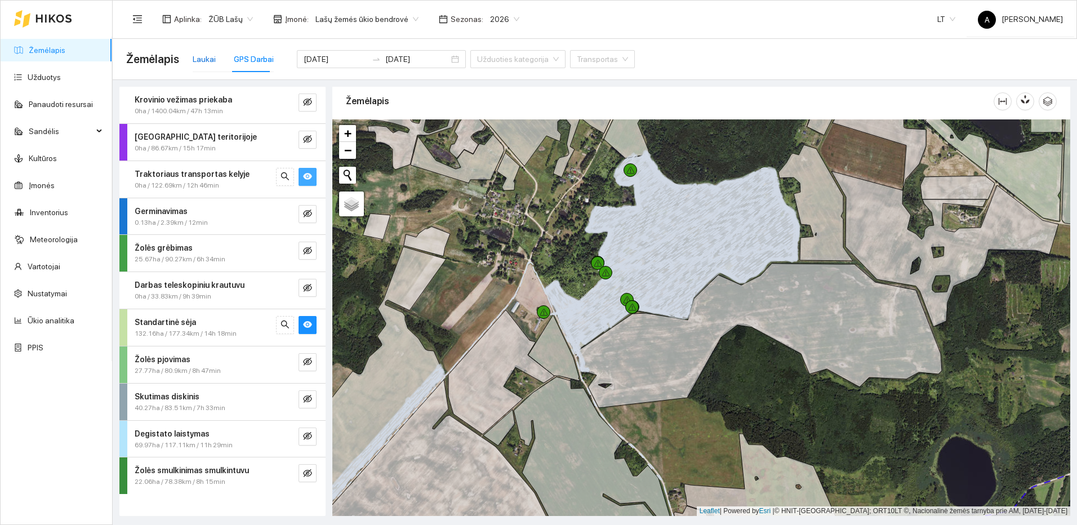
click at [209, 56] on div "Laukai" at bounding box center [204, 59] width 23 height 12
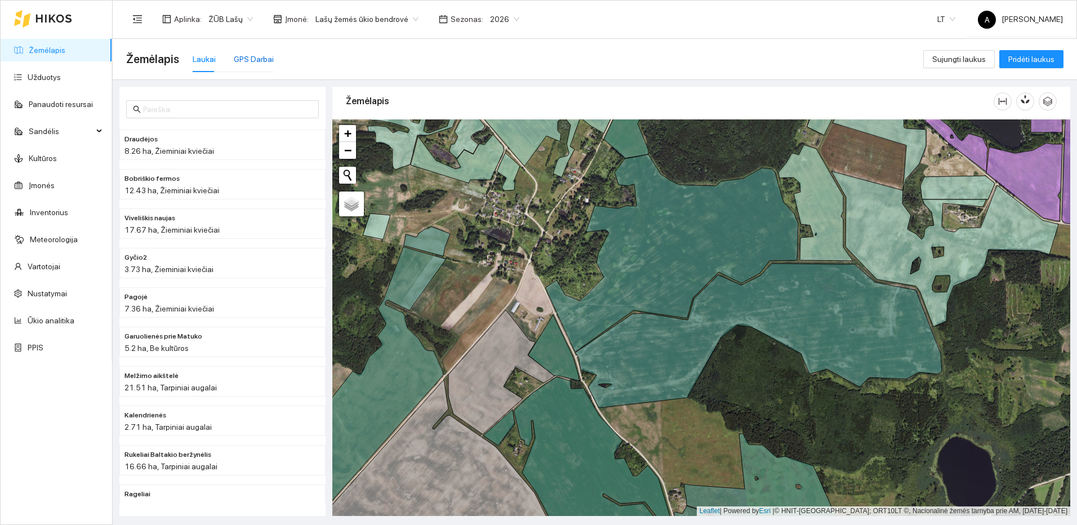
click at [254, 62] on div "GPS Darbai" at bounding box center [254, 59] width 40 height 12
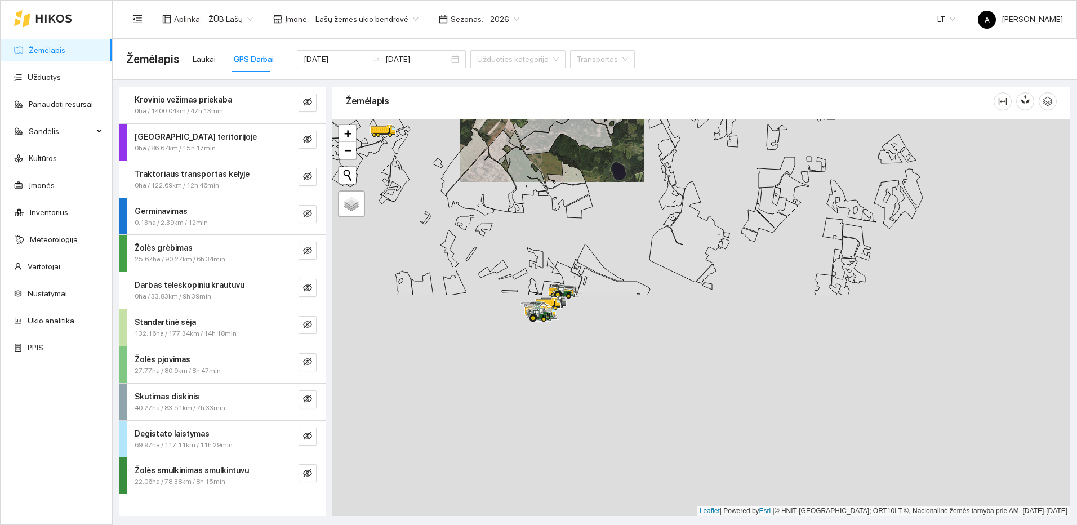
drag, startPoint x: 968, startPoint y: 425, endPoint x: 768, endPoint y: 164, distance: 328.5
click at [768, 164] on div at bounding box center [701, 317] width 738 height 396
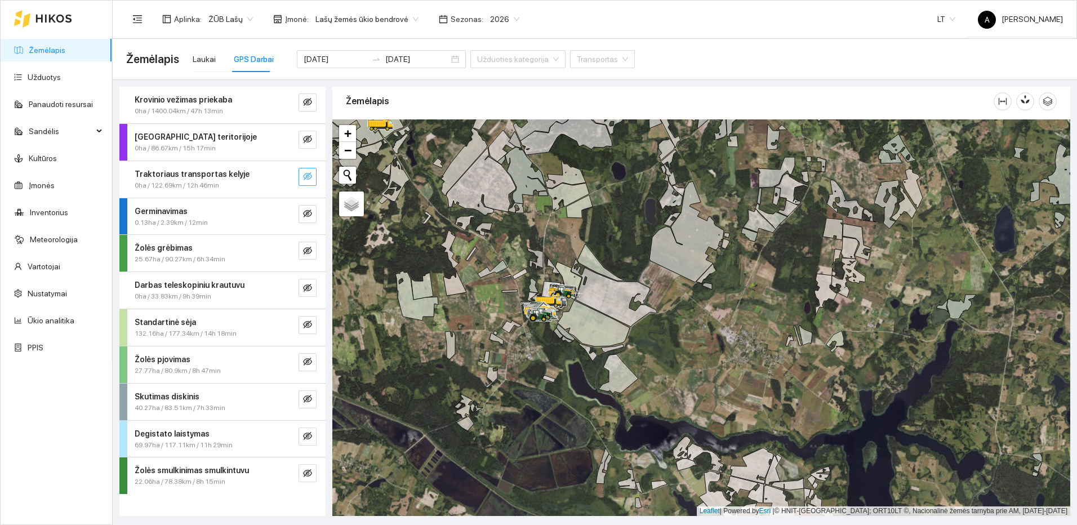
click at [309, 171] on button "button" at bounding box center [307, 177] width 18 height 18
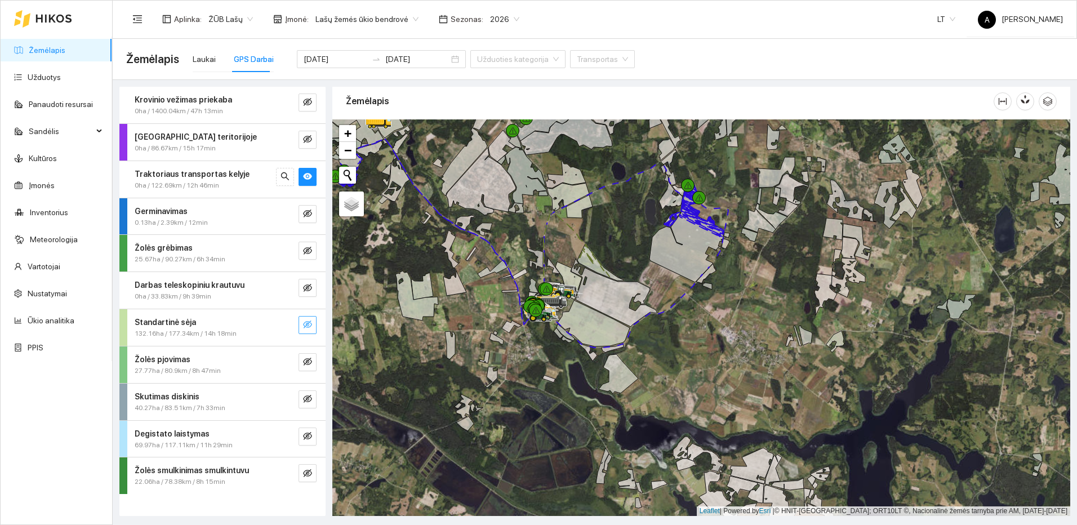
click at [305, 323] on icon "eye-invisible" at bounding box center [307, 324] width 9 height 9
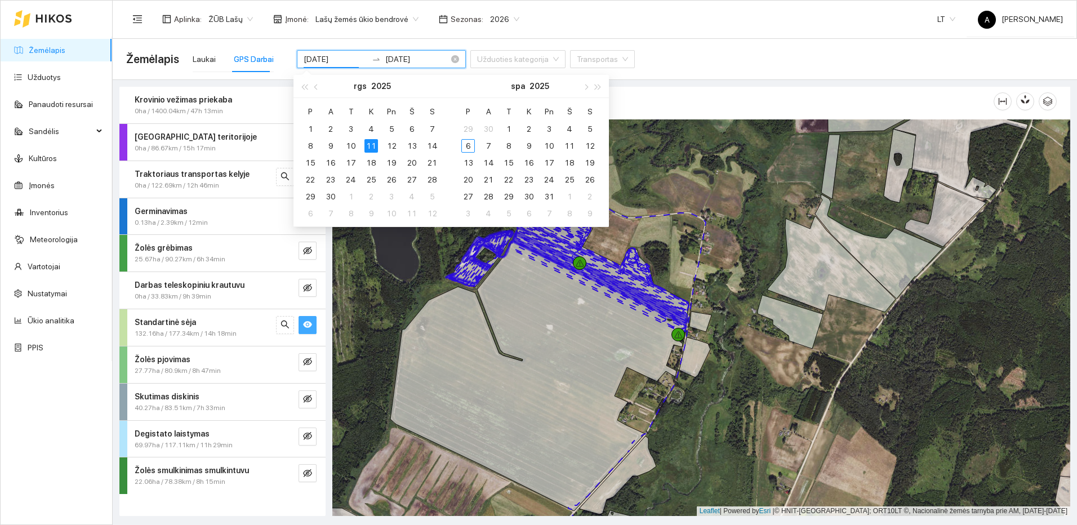
click at [342, 62] on input "[DATE]" at bounding box center [335, 59] width 64 height 12
type input "[DATE]"
click at [391, 144] on div "12" at bounding box center [392, 146] width 14 height 14
type input "[DATE]"
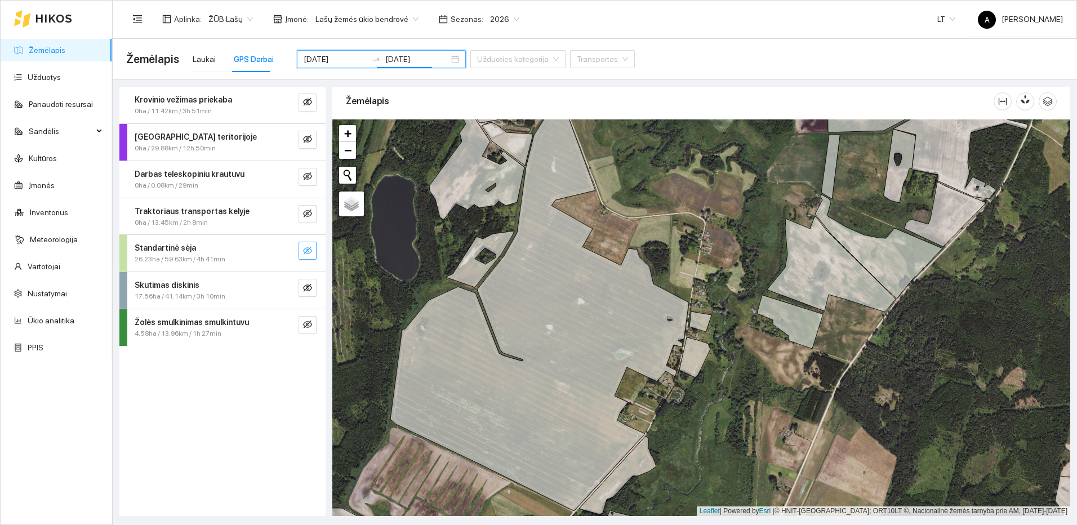
click at [307, 248] on icon "eye-invisible" at bounding box center [307, 251] width 9 height 8
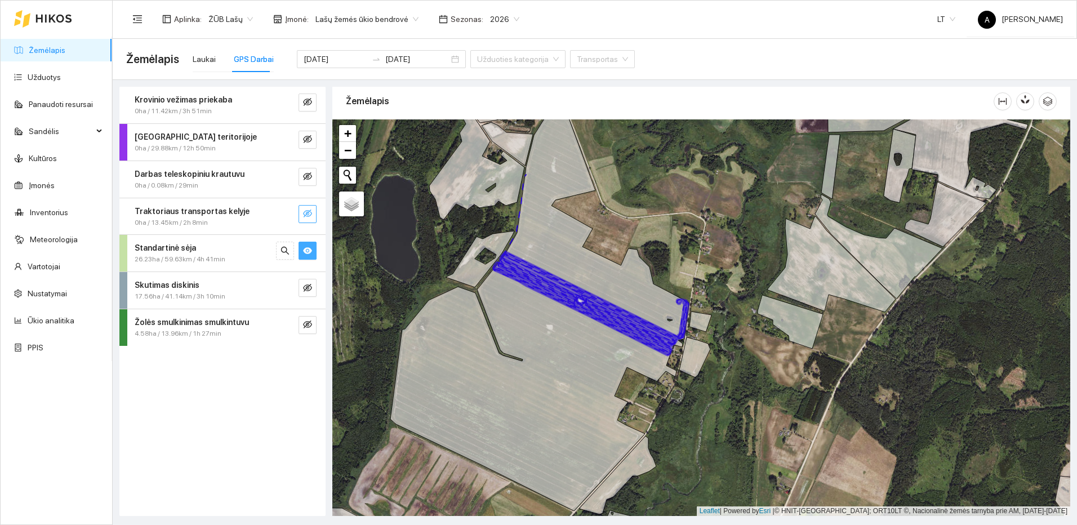
click at [308, 212] on icon "eye-invisible" at bounding box center [307, 213] width 9 height 8
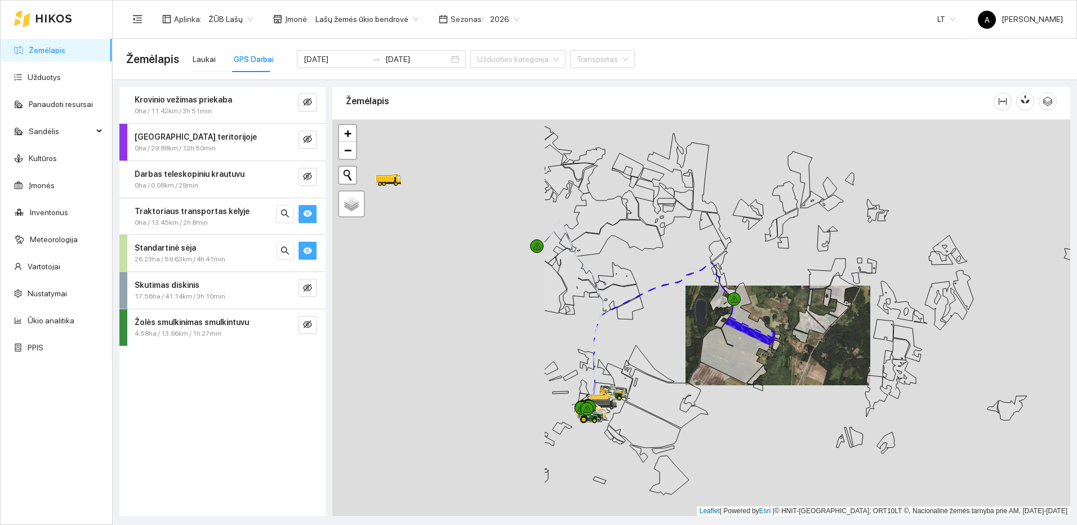
drag, startPoint x: 470, startPoint y: 337, endPoint x: 711, endPoint y: 325, distance: 241.8
click at [711, 325] on div at bounding box center [701, 317] width 738 height 396
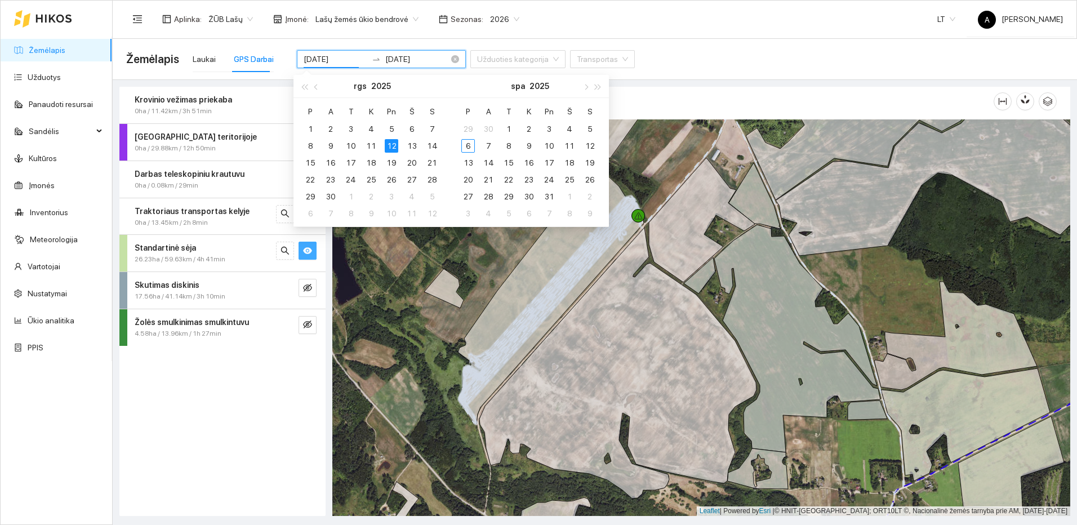
click at [342, 59] on input "[DATE]" at bounding box center [335, 59] width 64 height 12
type input "[DATE]"
click at [412, 144] on div "13" at bounding box center [412, 146] width 14 height 14
type input "[DATE]"
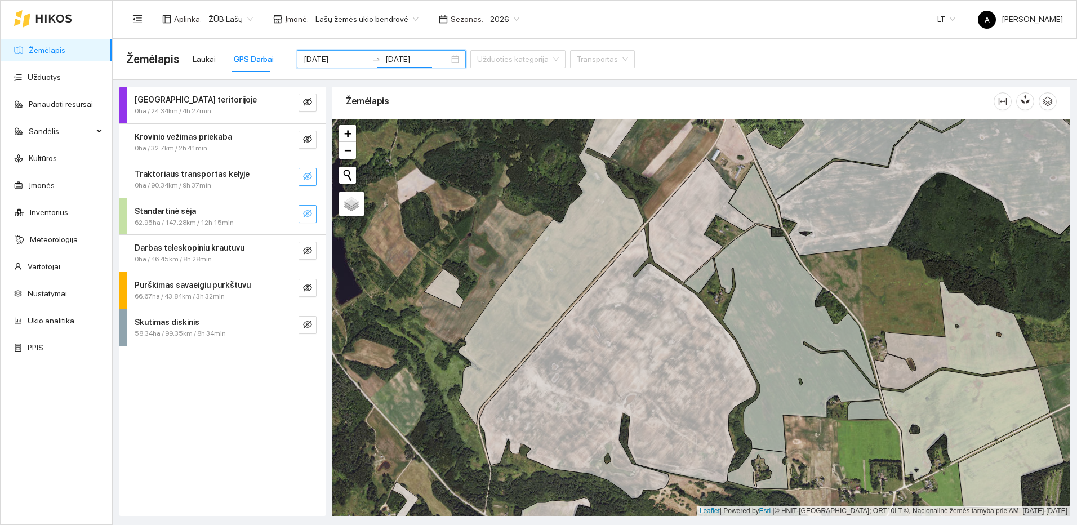
click at [308, 216] on icon "eye-invisible" at bounding box center [307, 213] width 9 height 9
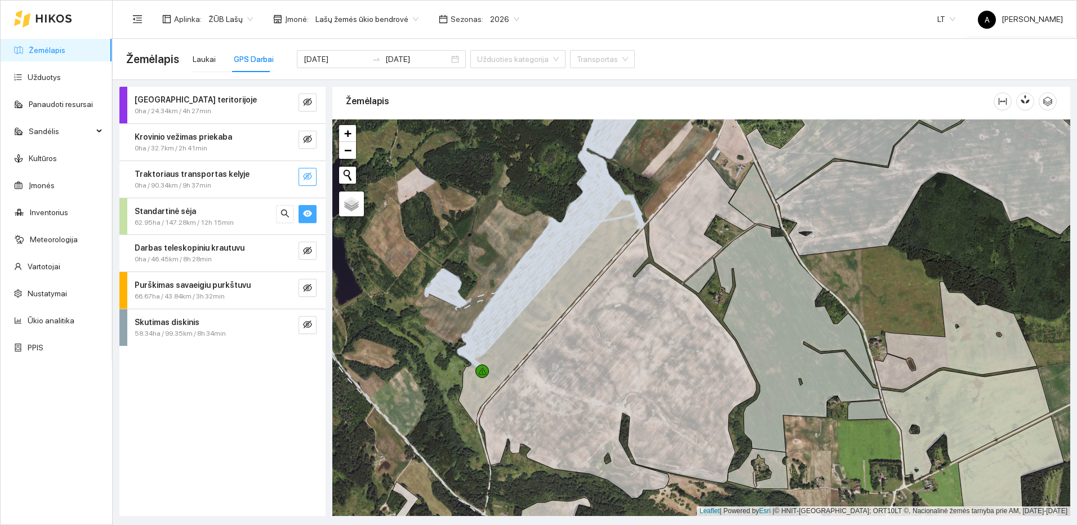
click at [311, 176] on icon "eye-invisible" at bounding box center [307, 176] width 9 height 9
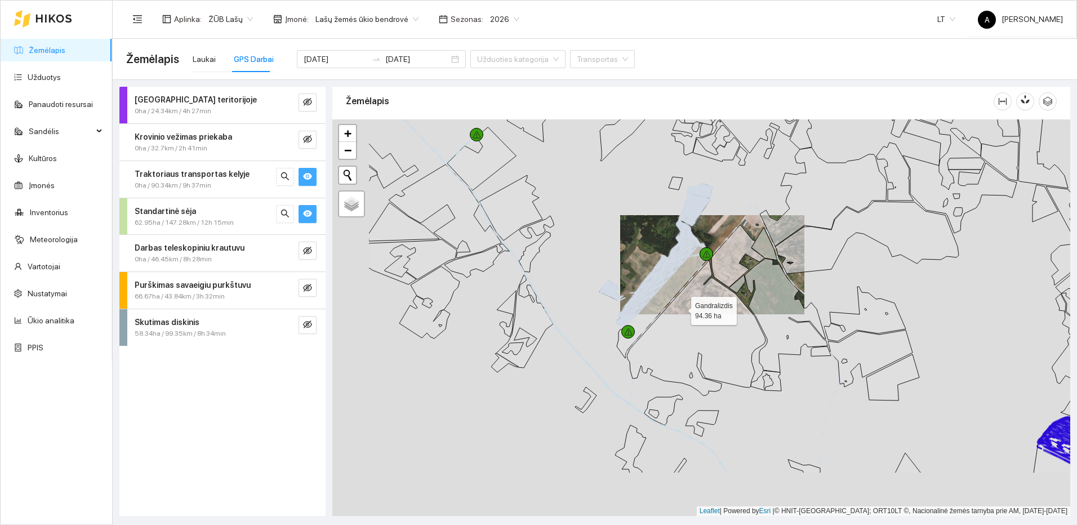
drag, startPoint x: 663, startPoint y: 319, endPoint x: 703, endPoint y: 292, distance: 48.4
click at [703, 292] on icon at bounding box center [696, 327] width 139 height 135
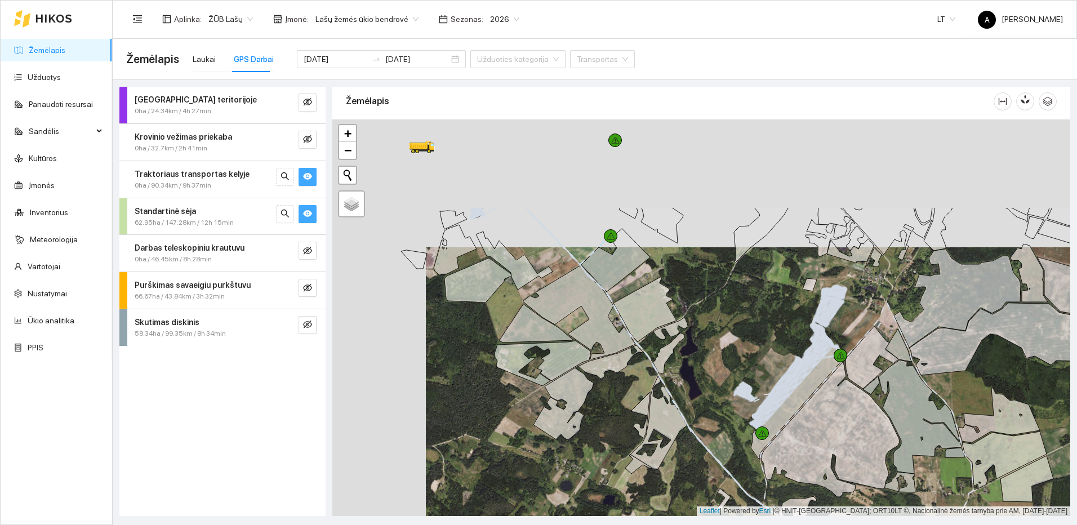
drag, startPoint x: 567, startPoint y: 230, endPoint x: 681, endPoint y: 391, distance: 197.1
click at [681, 373] on icon at bounding box center [669, 353] width 32 height 41
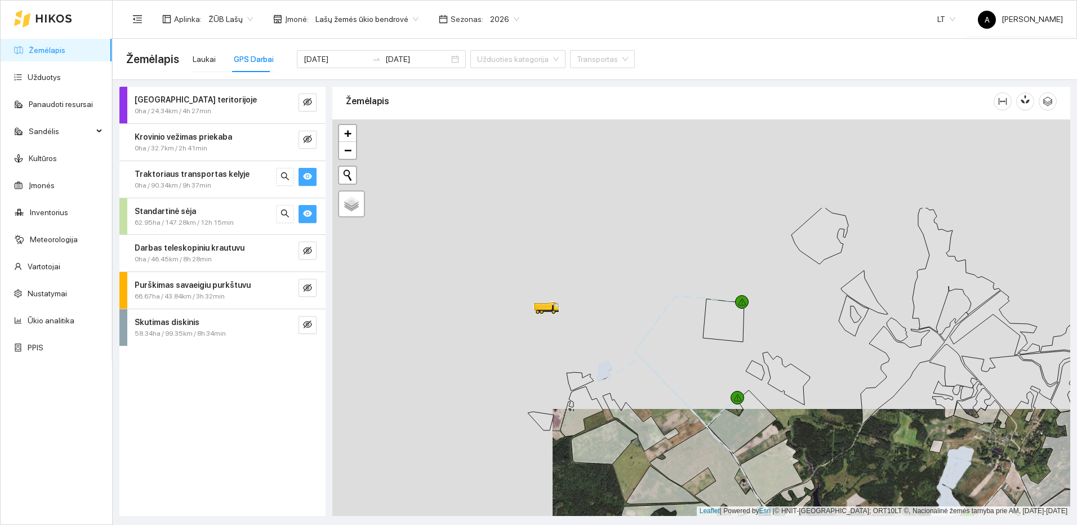
drag, startPoint x: 542, startPoint y: 291, endPoint x: 647, endPoint y: 419, distance: 166.0
click at [647, 419] on icon at bounding box center [640, 422] width 77 height 58
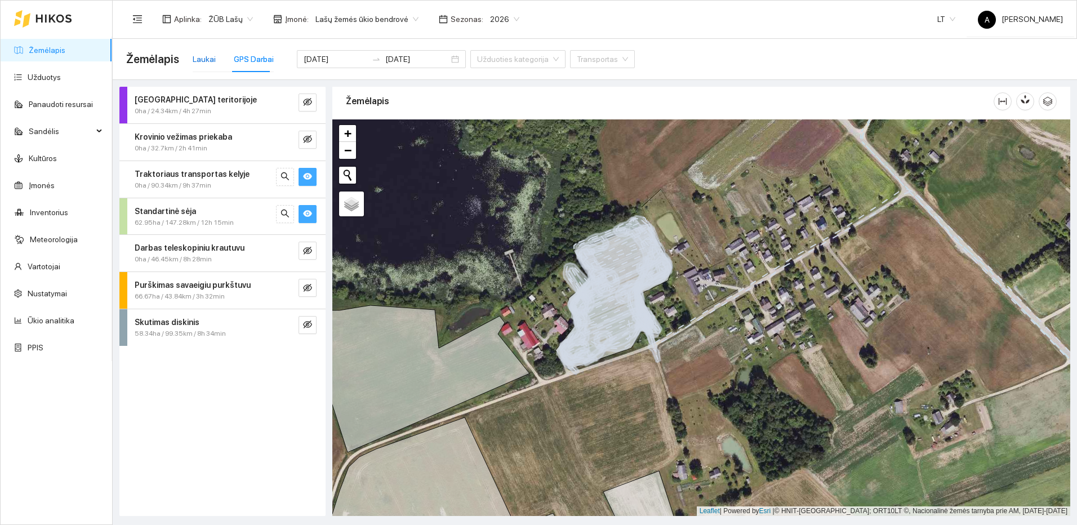
click at [212, 56] on div "Laukai" at bounding box center [204, 59] width 23 height 12
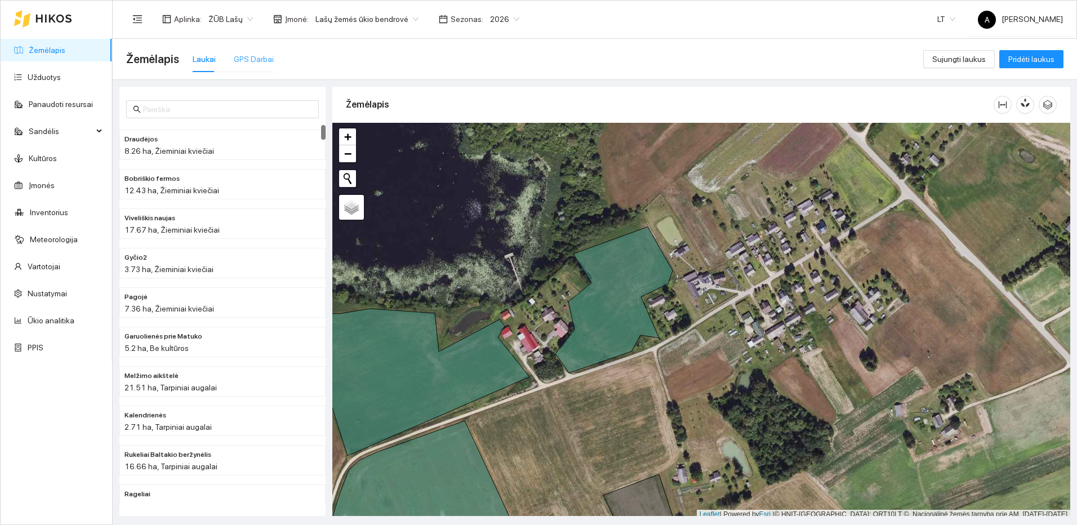
scroll to position [3, 0]
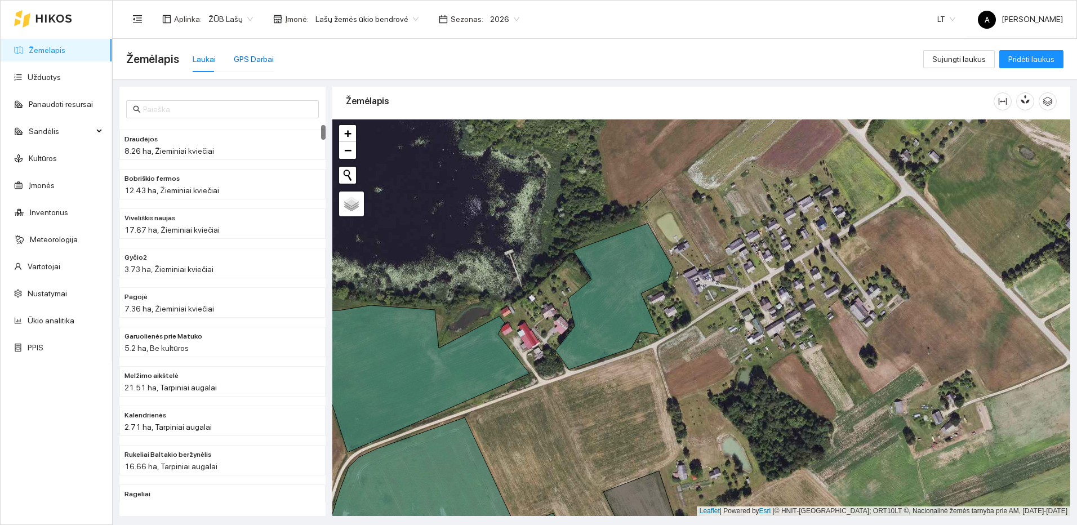
click at [254, 65] on div "GPS Darbai" at bounding box center [254, 59] width 40 height 12
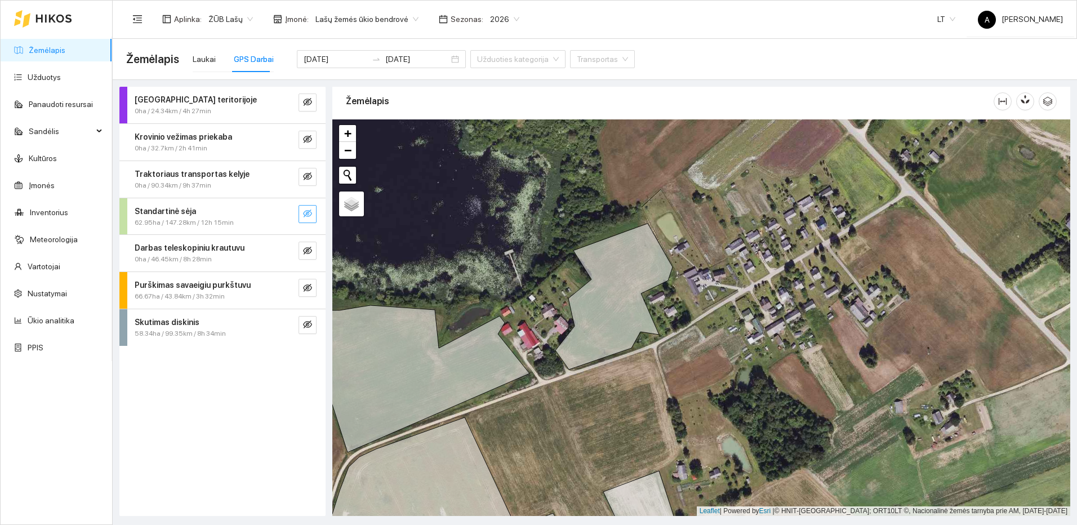
click at [314, 209] on button "button" at bounding box center [307, 214] width 18 height 18
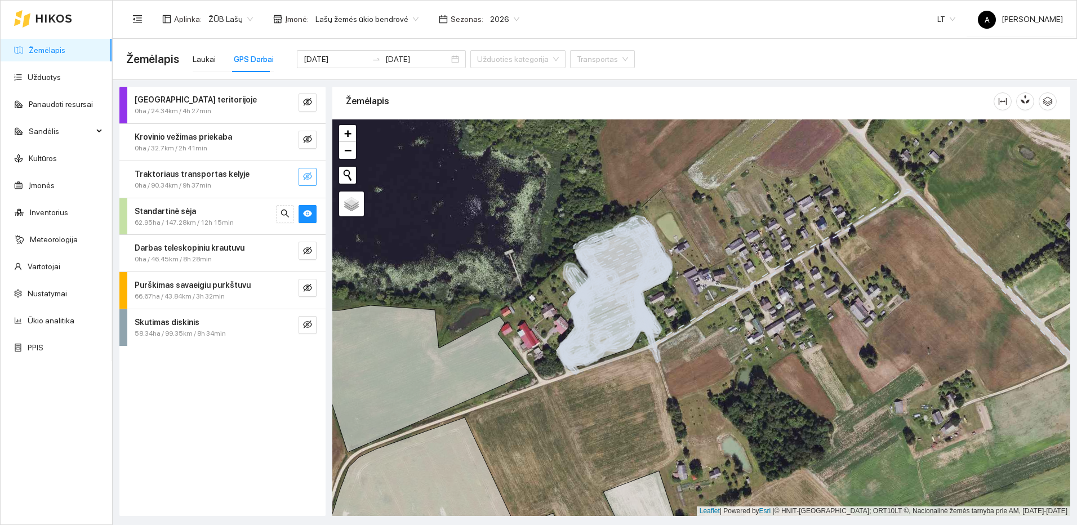
click at [307, 180] on icon "eye-invisible" at bounding box center [307, 176] width 9 height 9
click at [281, 175] on icon "search" at bounding box center [285, 176] width 8 height 8
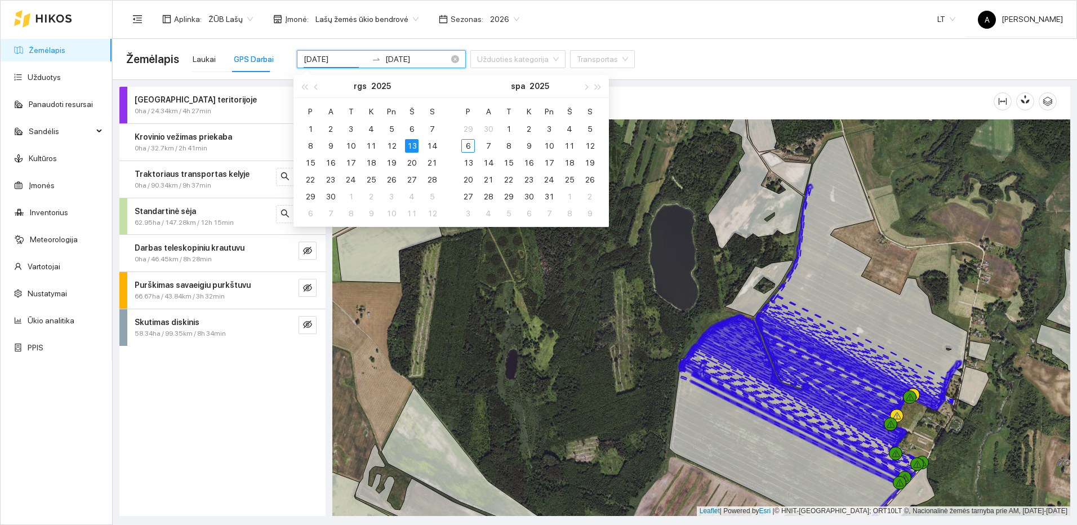
click at [338, 59] on input "[DATE]" at bounding box center [335, 59] width 64 height 12
click at [303, 285] on icon "eye-invisible" at bounding box center [307, 287] width 9 height 9
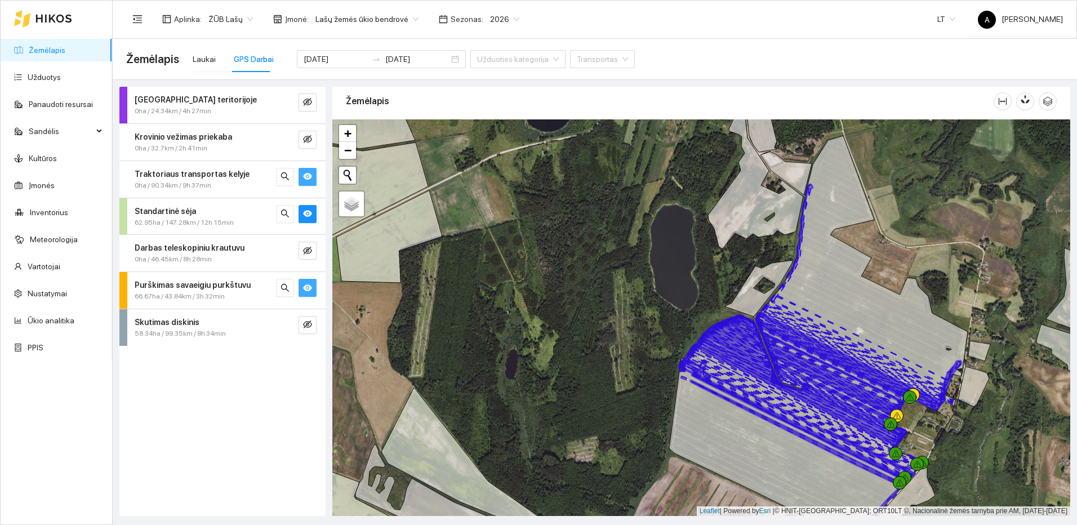
click at [310, 291] on icon "eye" at bounding box center [307, 287] width 9 height 9
click at [343, 60] on input "[DATE]" at bounding box center [335, 59] width 64 height 12
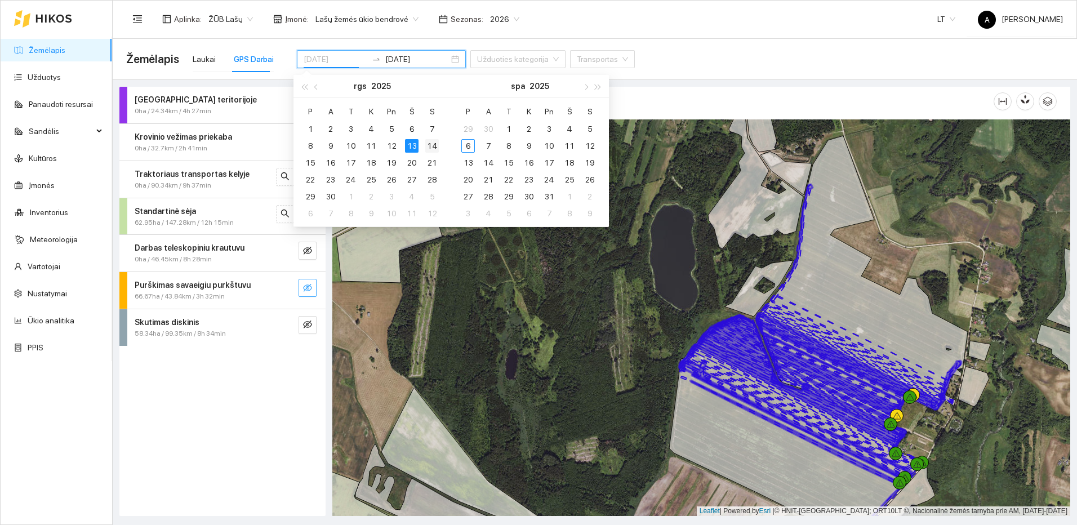
type input "[DATE]"
click at [433, 145] on div "14" at bounding box center [432, 146] width 14 height 14
type input "[DATE]"
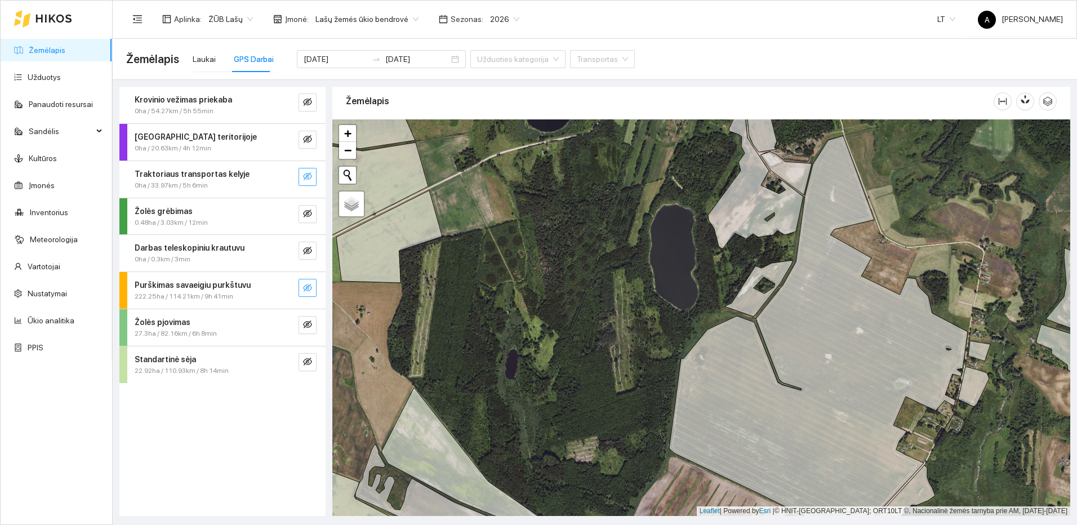
click at [311, 287] on icon "eye-invisible" at bounding box center [307, 288] width 9 height 8
click at [284, 287] on icon "search" at bounding box center [284, 287] width 9 height 9
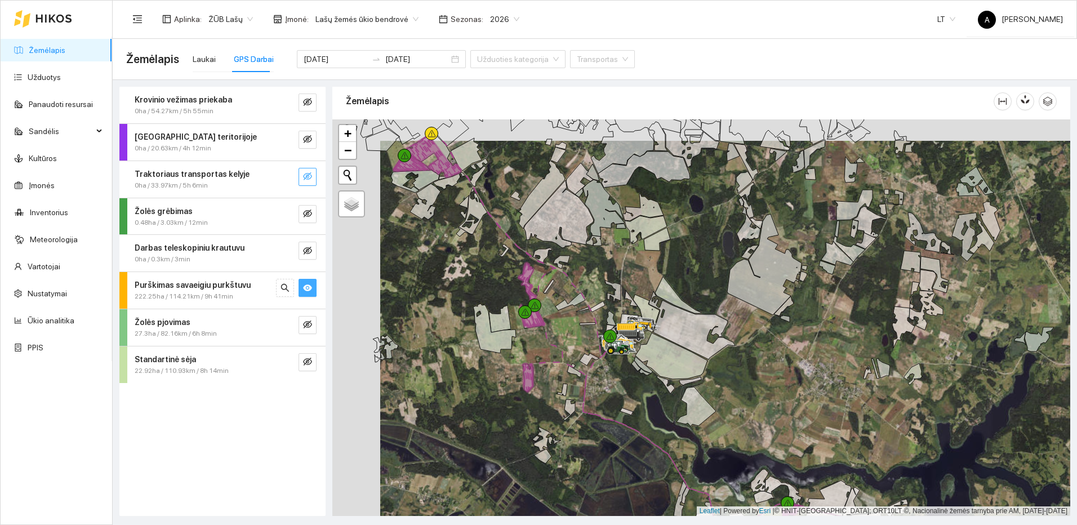
drag, startPoint x: 632, startPoint y: 332, endPoint x: 687, endPoint y: 369, distance: 66.5
click at [640, 336] on icon at bounding box center [629, 331] width 20 height 7
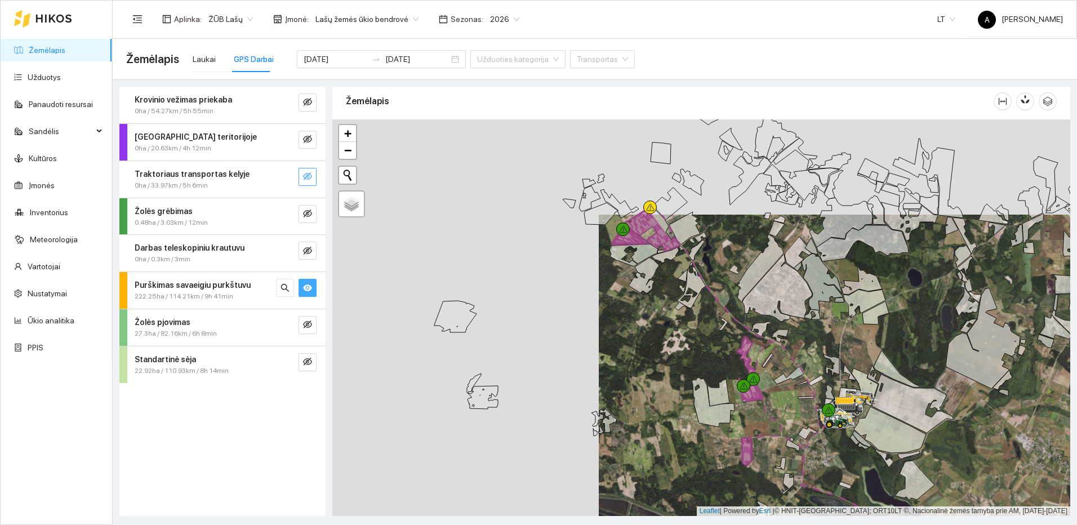
drag, startPoint x: 797, startPoint y: 421, endPoint x: 960, endPoint y: 466, distance: 169.2
click at [960, 466] on div at bounding box center [701, 317] width 738 height 396
drag, startPoint x: 960, startPoint y: 466, endPoint x: 951, endPoint y: 439, distance: 28.5
click at [951, 439] on div at bounding box center [701, 317] width 738 height 396
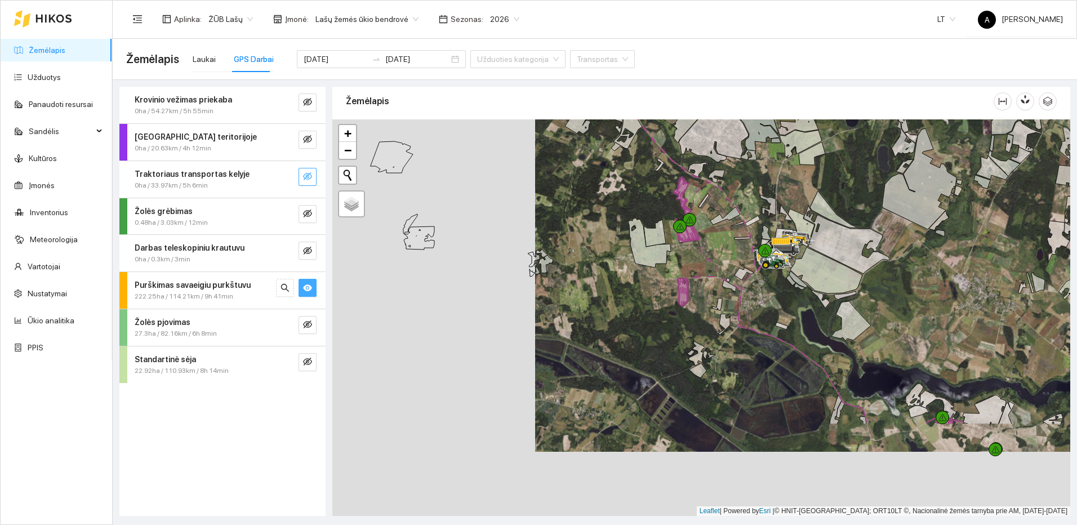
drag, startPoint x: 944, startPoint y: 401, endPoint x: 850, endPoint y: 254, distance: 174.9
click at [850, 254] on div at bounding box center [701, 317] width 738 height 396
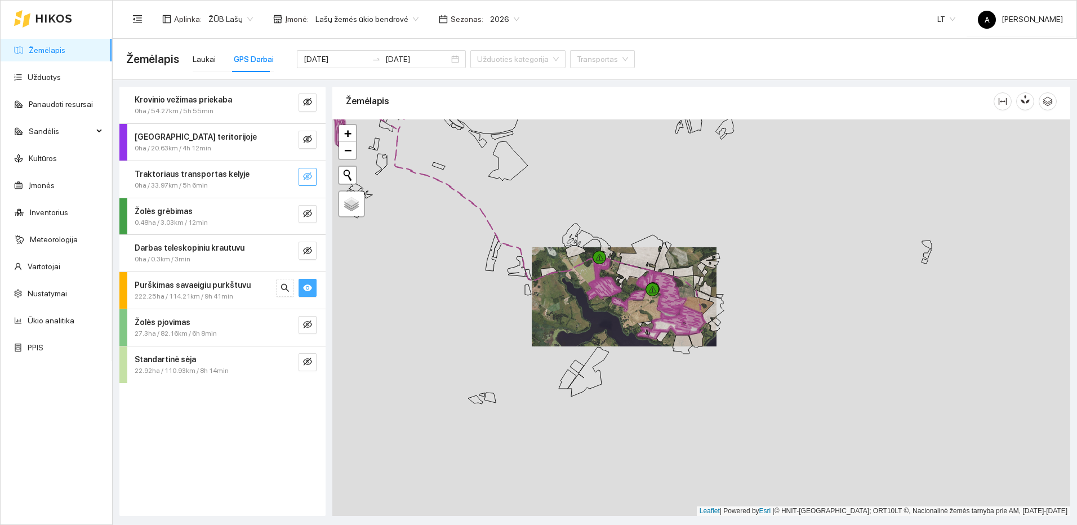
drag, startPoint x: 525, startPoint y: 209, endPoint x: 590, endPoint y: 398, distance: 198.9
click at [591, 395] on div at bounding box center [701, 317] width 738 height 396
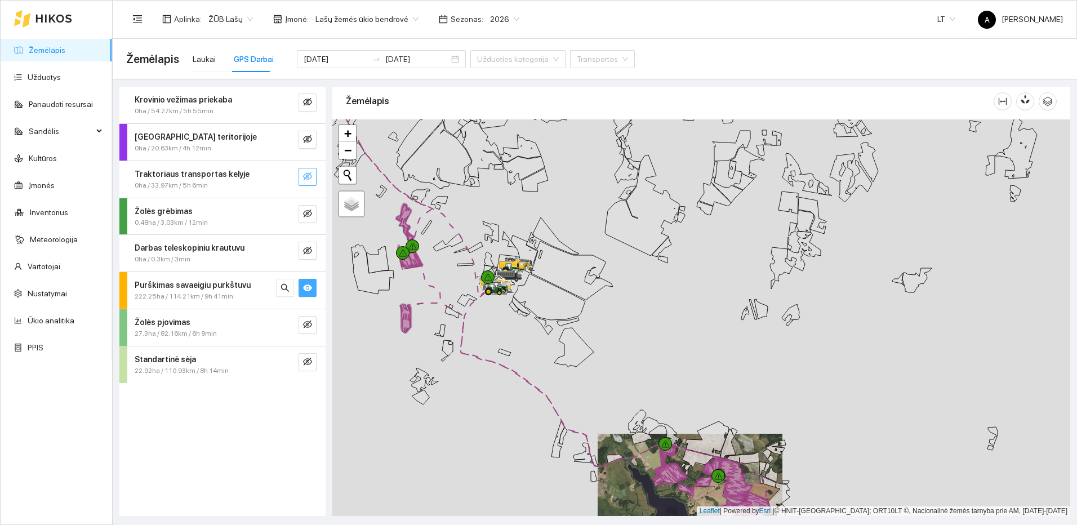
drag, startPoint x: 507, startPoint y: 235, endPoint x: 620, endPoint y: 371, distance: 176.7
click at [619, 367] on div at bounding box center [701, 317] width 738 height 396
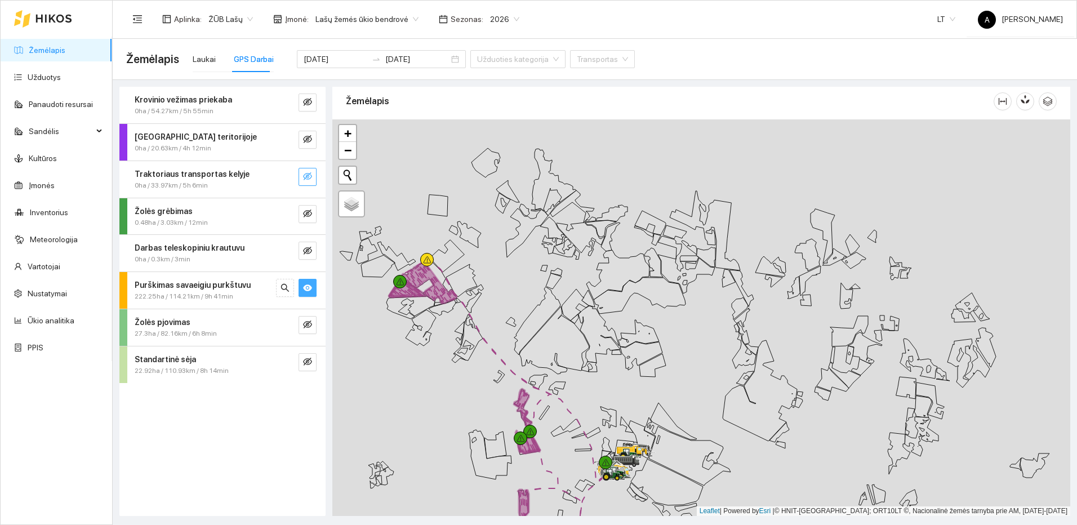
drag, startPoint x: 582, startPoint y: 279, endPoint x: 596, endPoint y: 411, distance: 132.5
click at [599, 363] on icon at bounding box center [599, 334] width 42 height 57
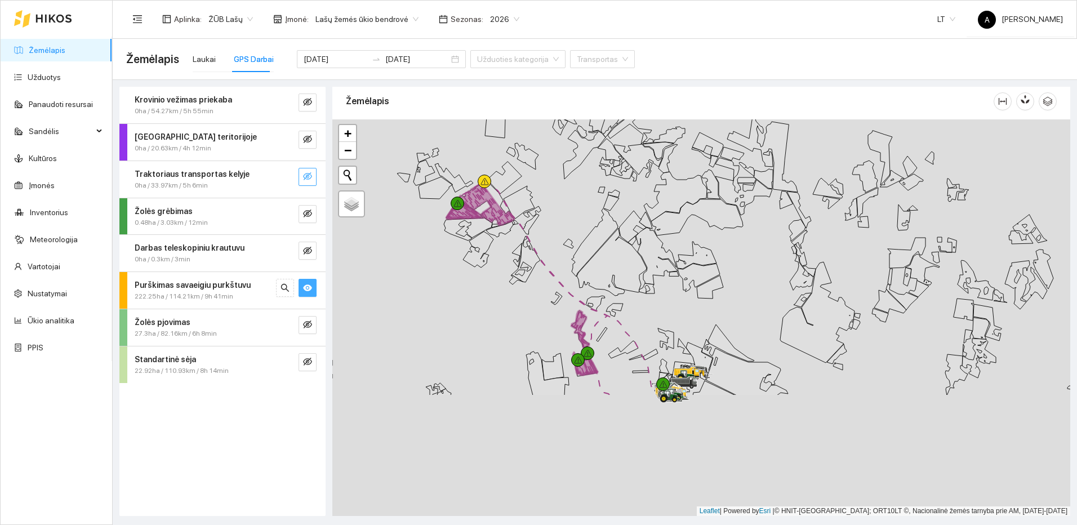
drag, startPoint x: 507, startPoint y: 401, endPoint x: 552, endPoint y: 240, distance: 167.4
click at [552, 240] on div at bounding box center [701, 317] width 738 height 396
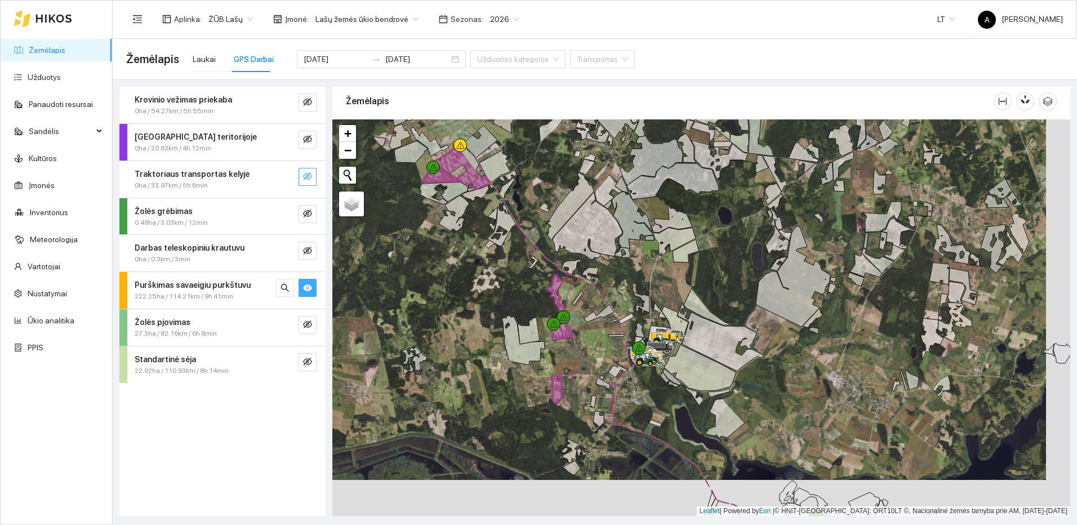
drag, startPoint x: 642, startPoint y: 416, endPoint x: 611, endPoint y: 394, distance: 37.5
click at [611, 394] on div at bounding box center [701, 317] width 738 height 396
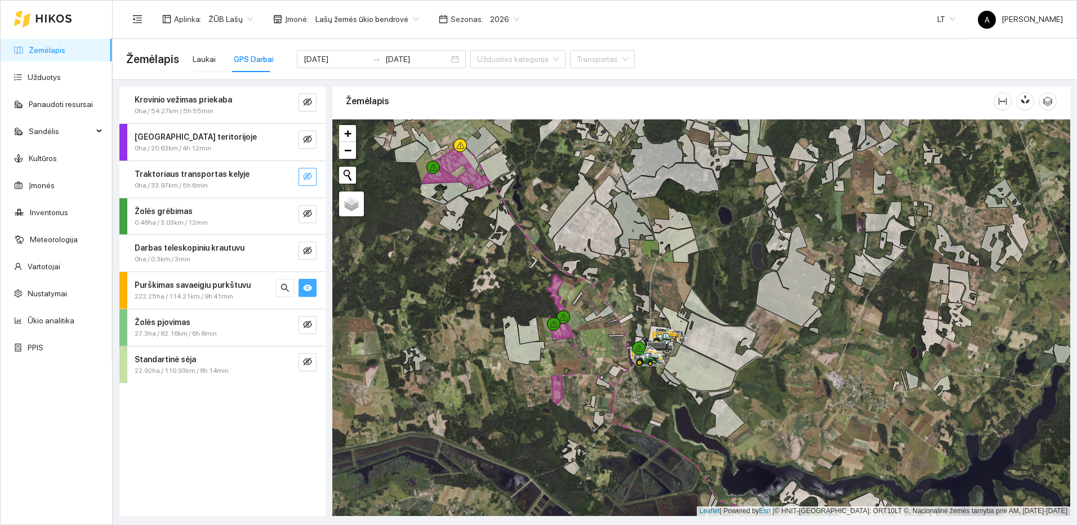
drag, startPoint x: 745, startPoint y: 432, endPoint x: 539, endPoint y: 172, distance: 331.4
click at [543, 174] on div at bounding box center [701, 317] width 738 height 396
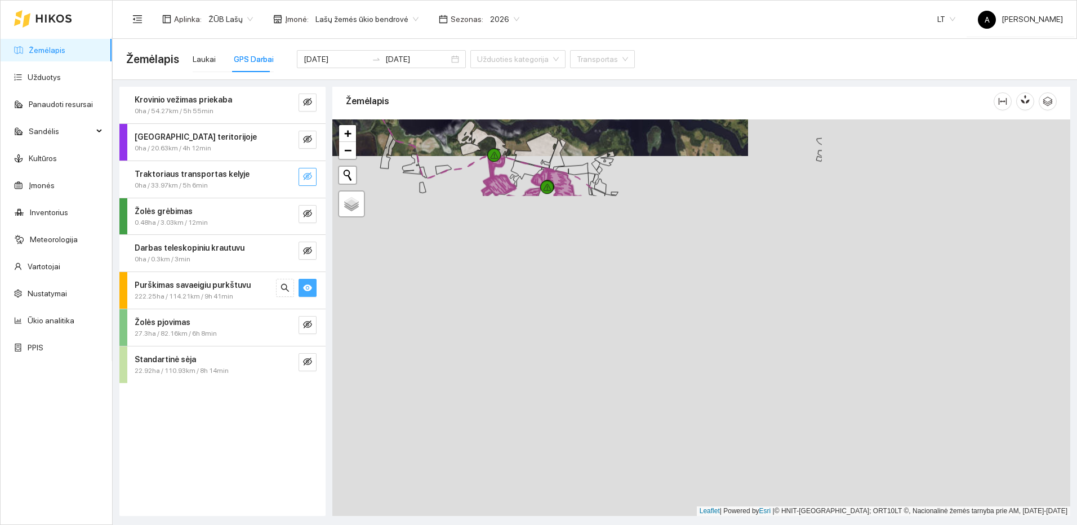
drag, startPoint x: 622, startPoint y: 215, endPoint x: 650, endPoint y: 302, distance: 91.0
click at [650, 302] on div at bounding box center [701, 317] width 738 height 396
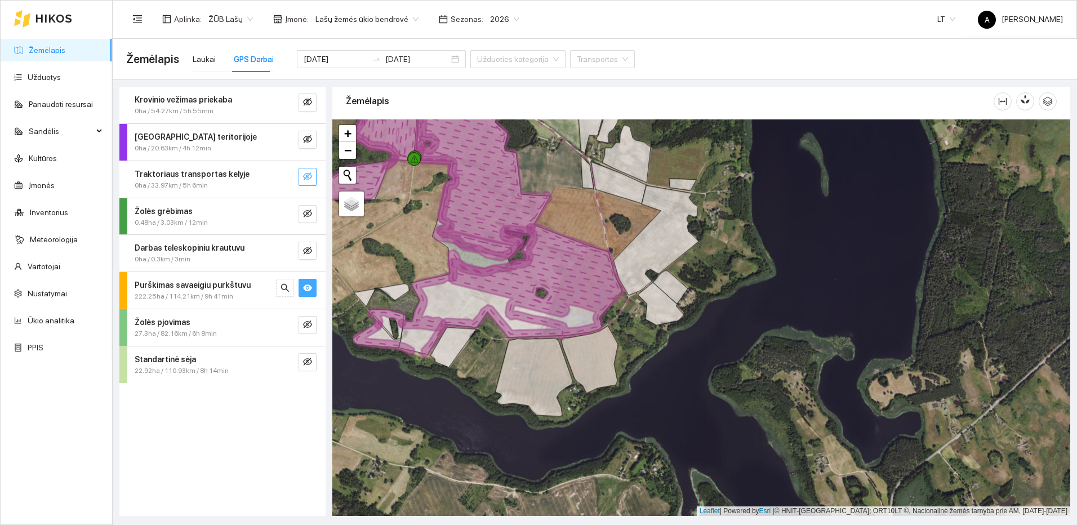
click at [307, 288] on icon "eye" at bounding box center [307, 287] width 9 height 7
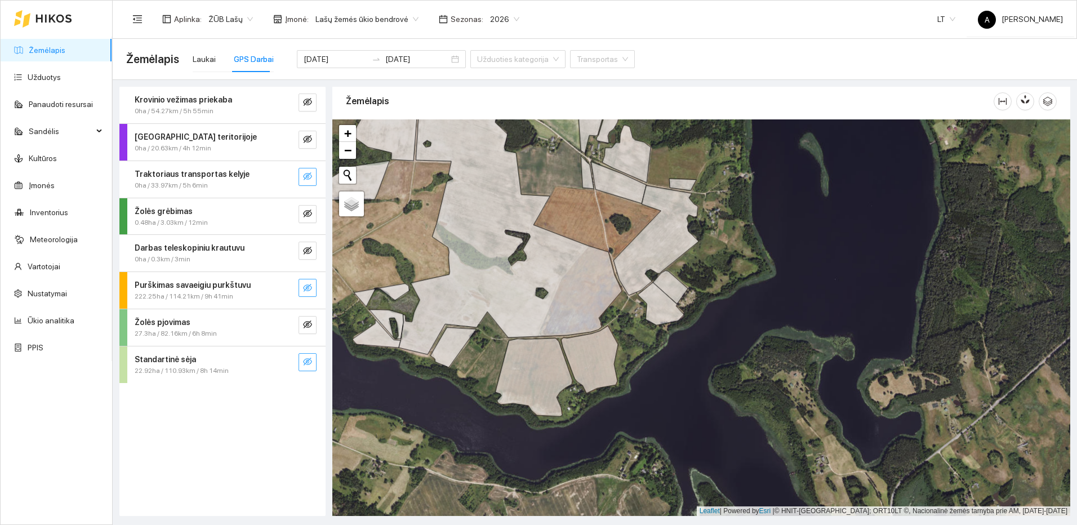
click at [309, 365] on icon "eye-invisible" at bounding box center [307, 361] width 9 height 9
click at [287, 360] on icon "search" at bounding box center [285, 362] width 8 height 8
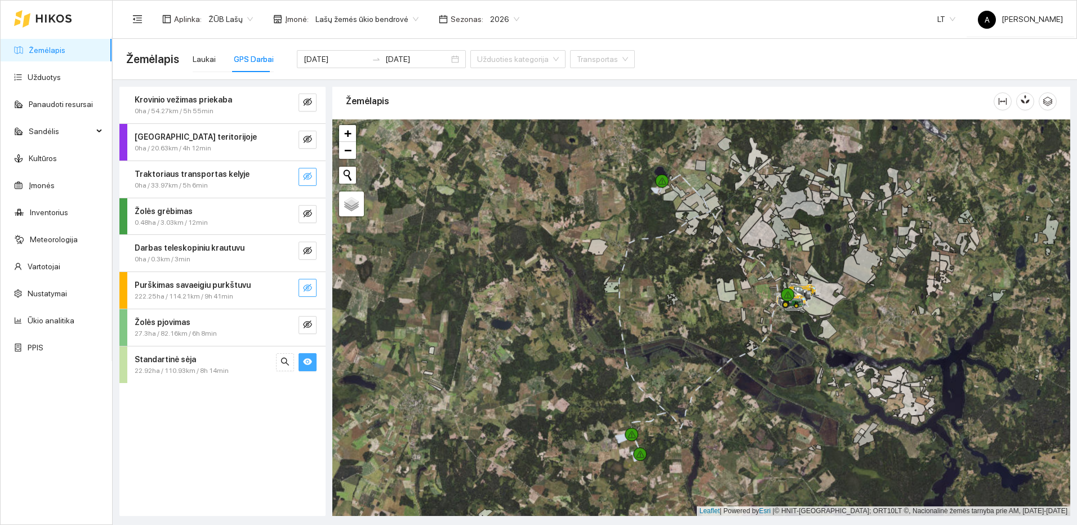
click at [309, 172] on icon "eye-invisible" at bounding box center [307, 176] width 9 height 9
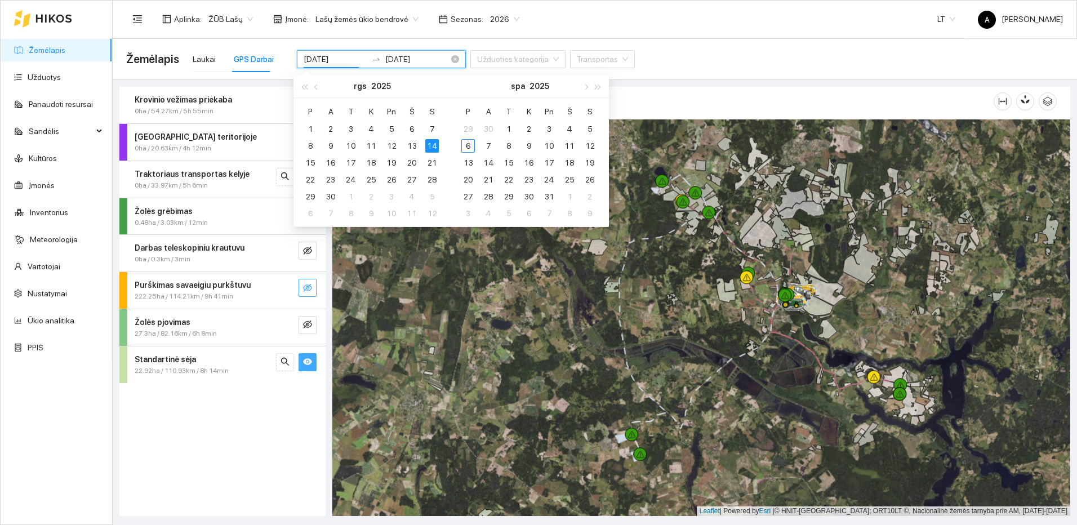
click at [345, 57] on input "[DATE]" at bounding box center [335, 59] width 64 height 12
type input "2025-09-15"
click at [312, 157] on div "15" at bounding box center [310, 163] width 14 height 14
type input "2025-09-15"
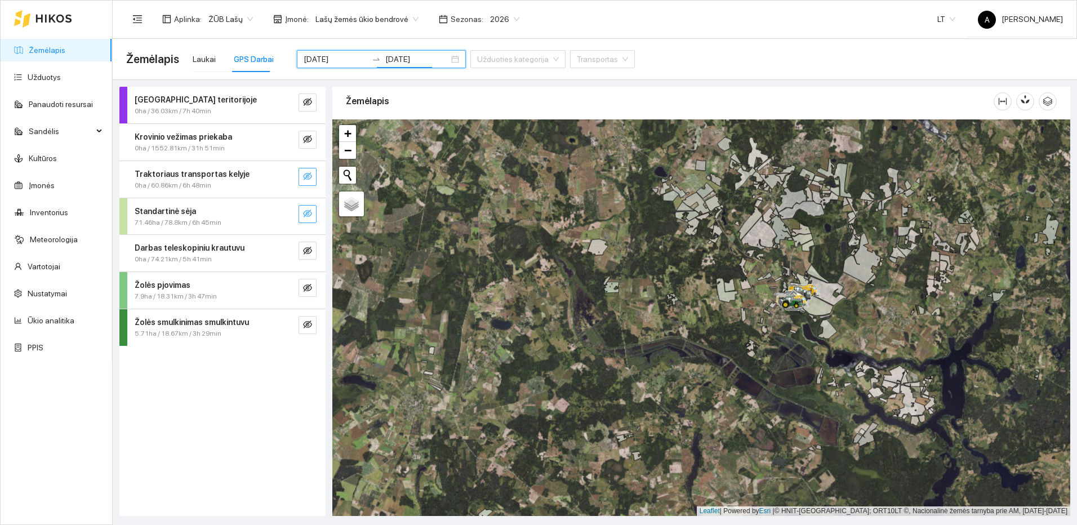
click at [307, 211] on icon "eye-invisible" at bounding box center [307, 213] width 9 height 8
click at [310, 180] on icon "eye-invisible" at bounding box center [307, 176] width 9 height 9
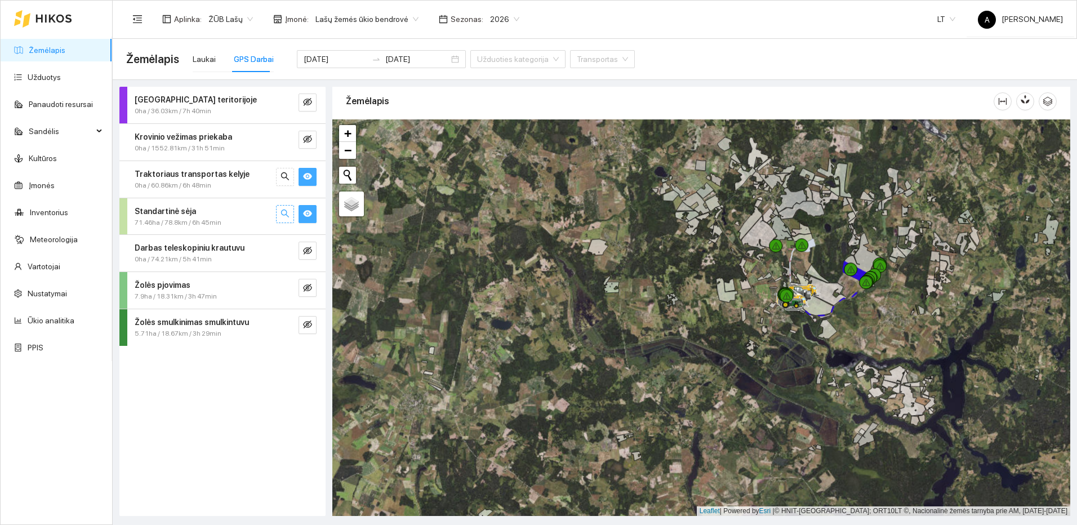
click at [288, 215] on icon "search" at bounding box center [284, 213] width 9 height 9
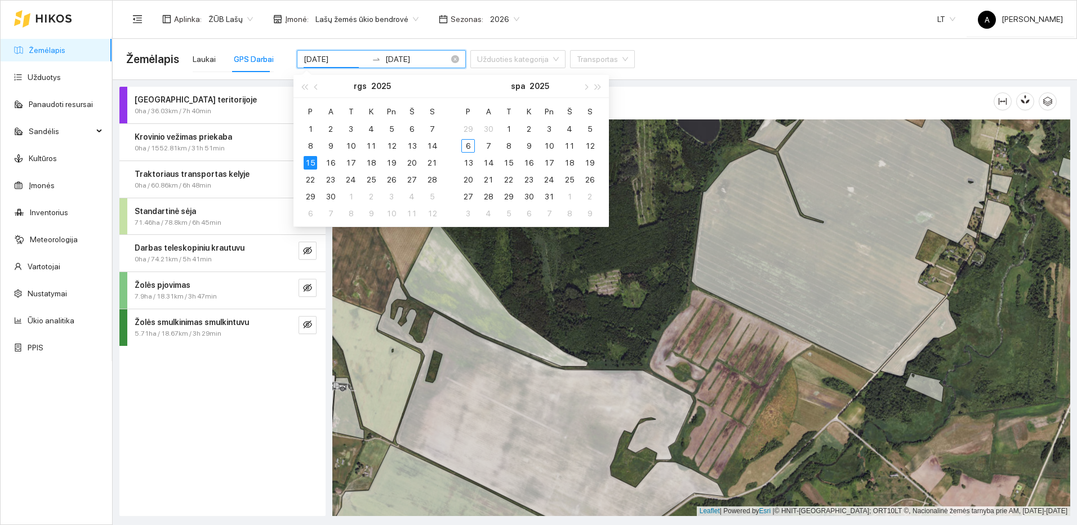
drag, startPoint x: 336, startPoint y: 59, endPoint x: 350, endPoint y: 62, distance: 14.6
click at [347, 57] on input "2025-09-15" at bounding box center [335, 59] width 64 height 12
type input "2025-09-24"
click at [353, 178] on div "24" at bounding box center [351, 180] width 14 height 14
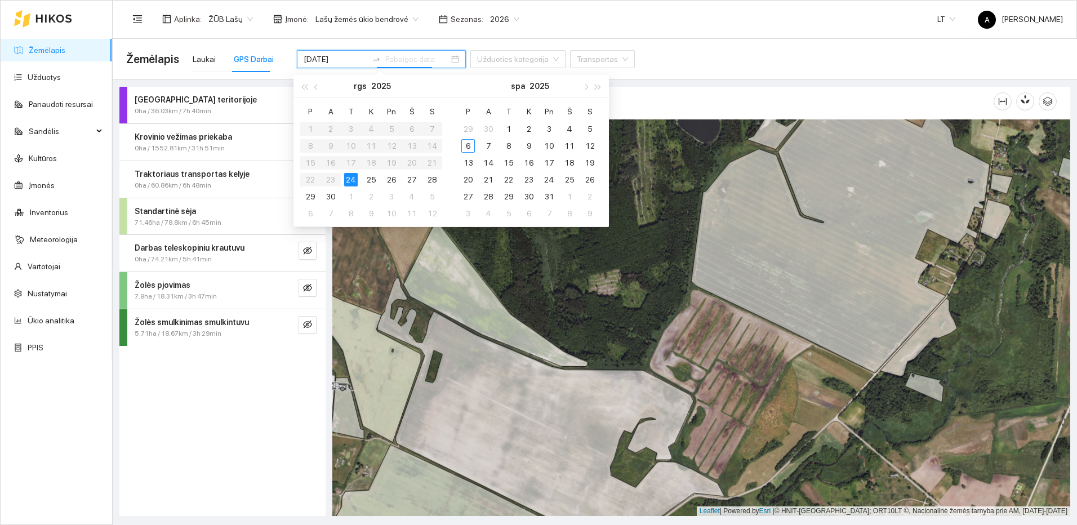
type input "2025-09-24"
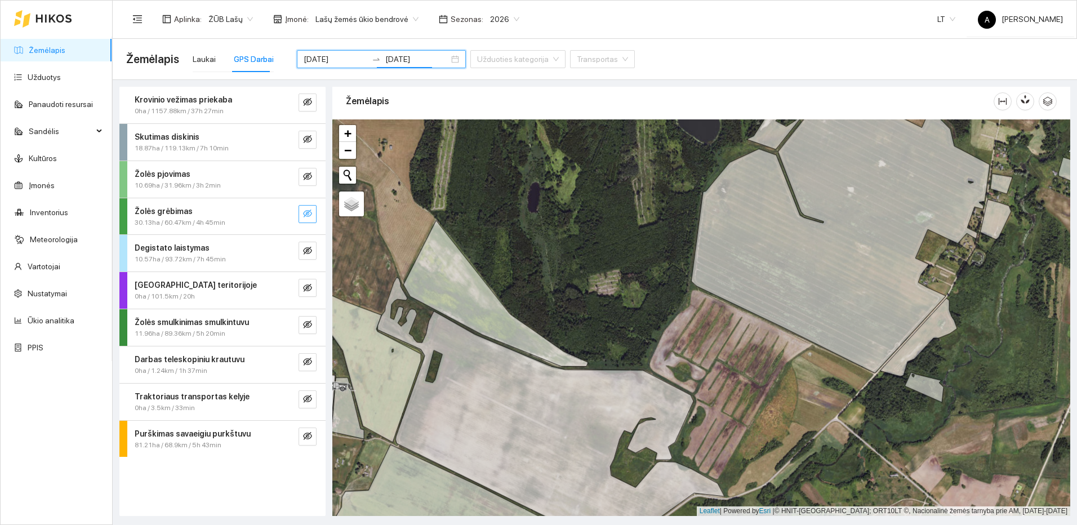
click at [308, 214] on icon "eye-invisible" at bounding box center [307, 213] width 9 height 9
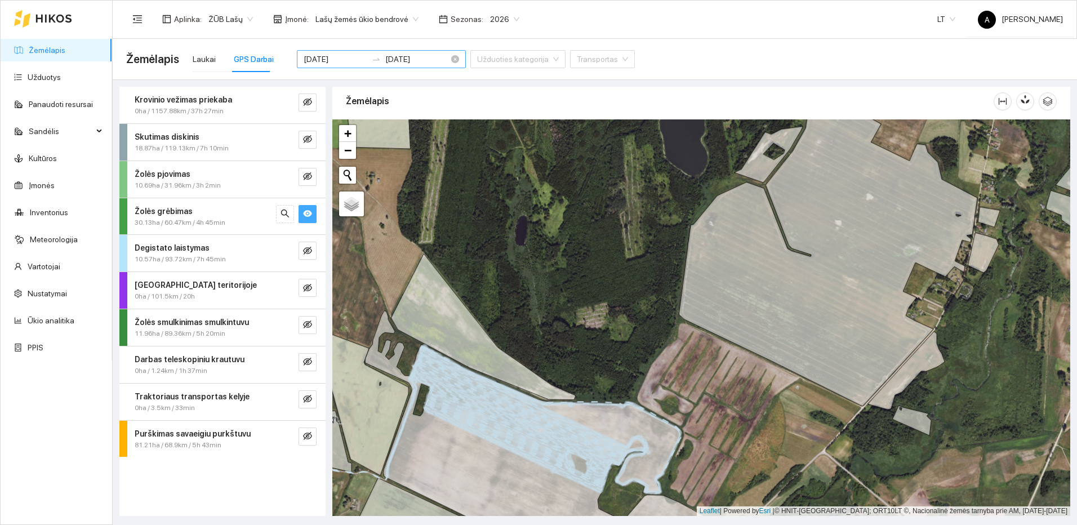
click at [340, 58] on input "2025-09-24" at bounding box center [335, 59] width 64 height 12
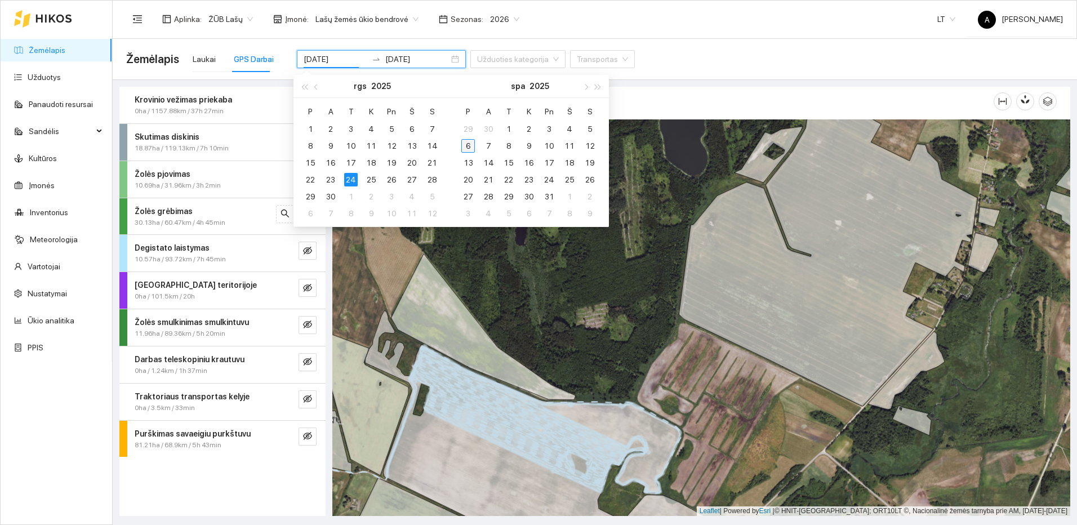
type input "2025-10-06"
click at [466, 148] on div "6" at bounding box center [468, 146] width 14 height 14
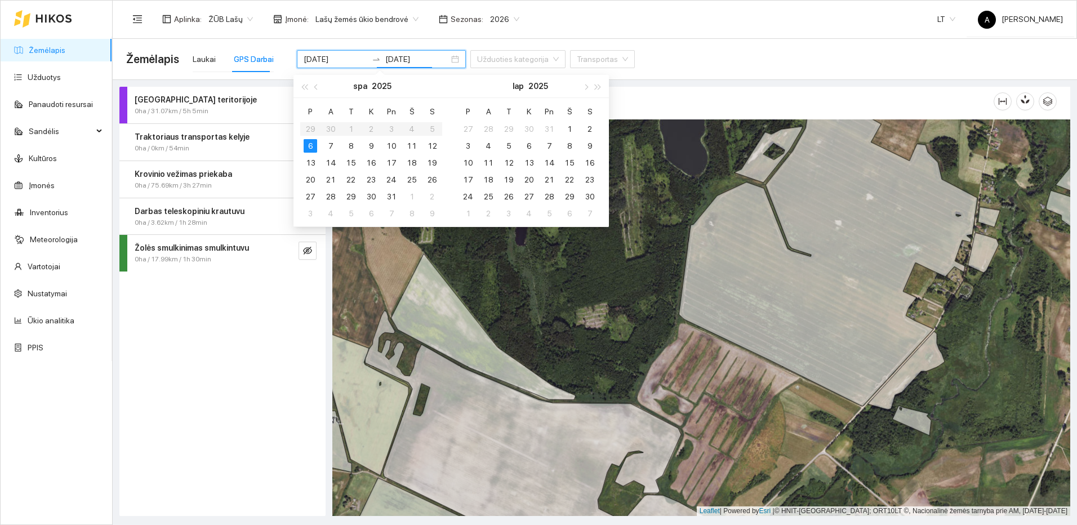
type input "2025-10-06"
click at [311, 145] on div "6" at bounding box center [310, 146] width 14 height 14
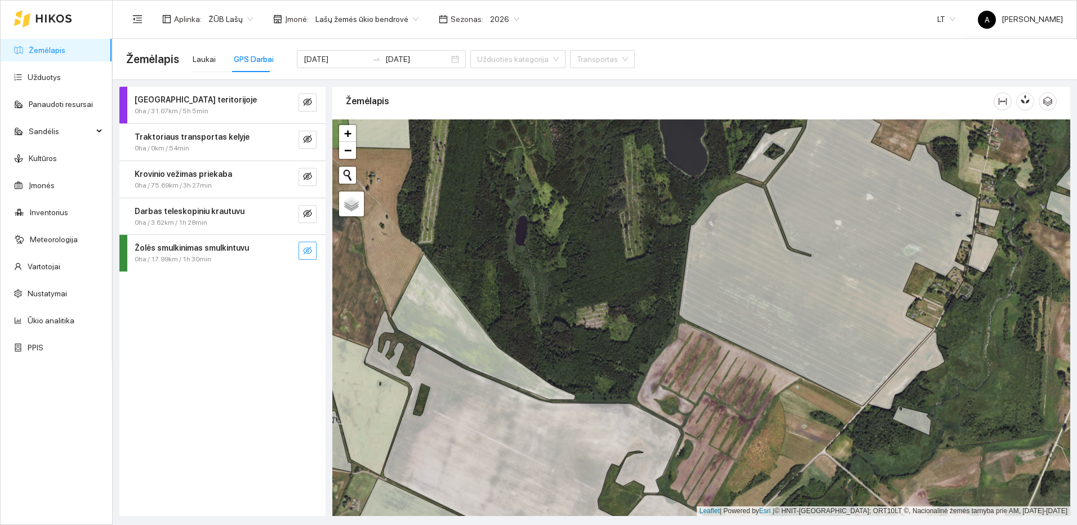
click at [312, 249] on button "button" at bounding box center [307, 251] width 18 height 18
click at [284, 253] on icon "search" at bounding box center [284, 250] width 9 height 9
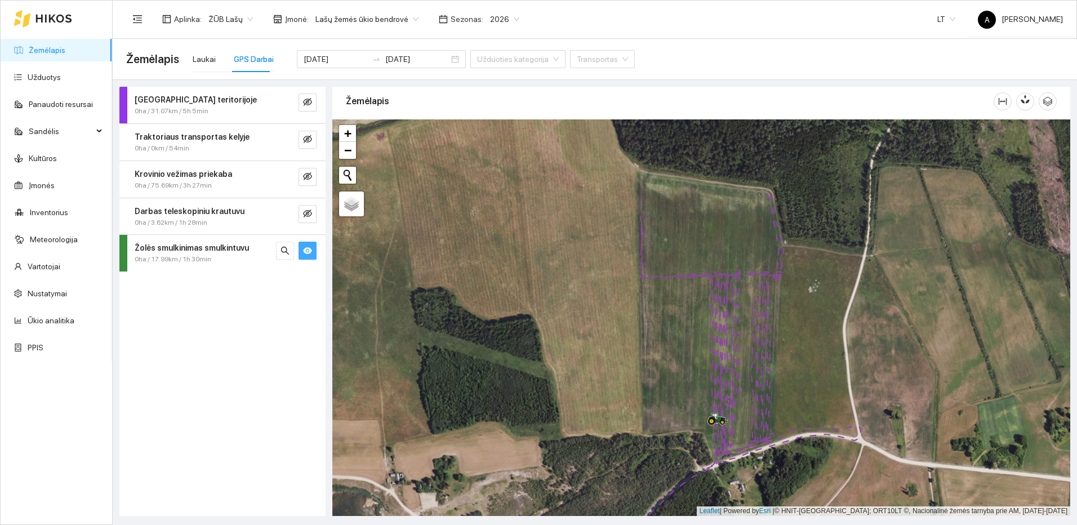
click at [302, 252] on button "button" at bounding box center [307, 251] width 18 height 18
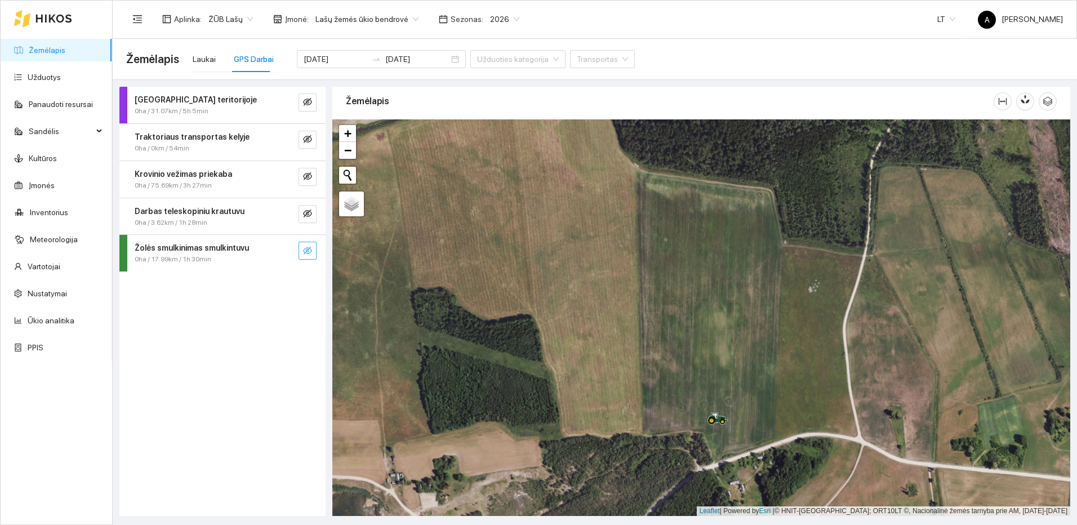
click at [302, 252] on button "button" at bounding box center [307, 251] width 18 height 18
